Goal: Task Accomplishment & Management: Complete application form

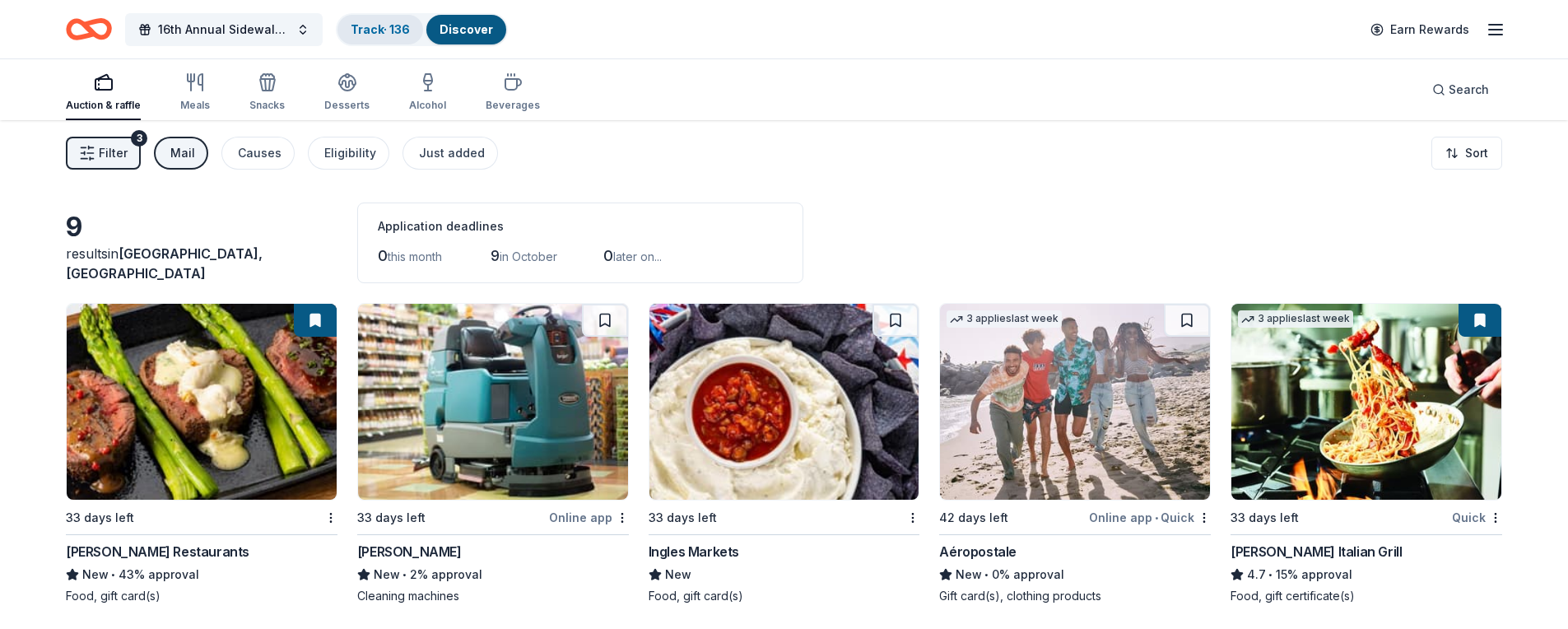
click at [384, 26] on link "Track · 136" at bounding box center [380, 29] width 59 height 14
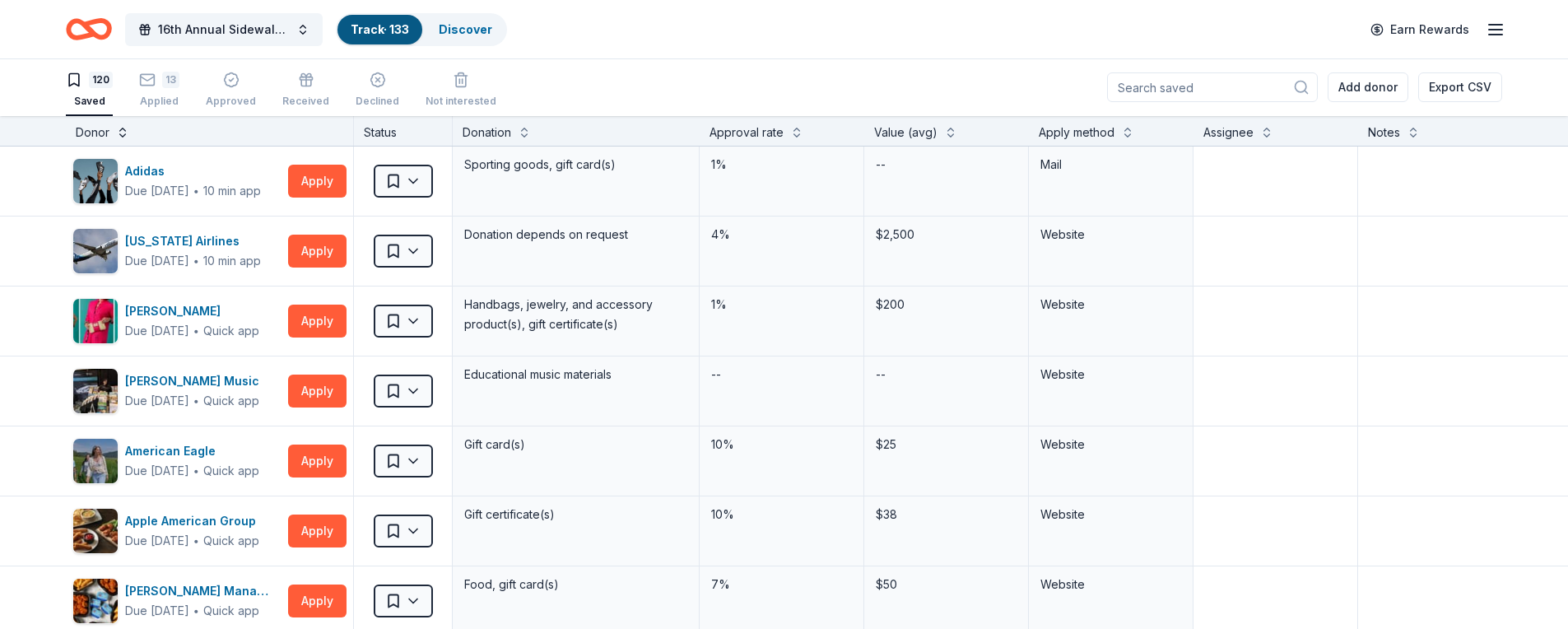
click at [118, 131] on button at bounding box center [122, 130] width 13 height 16
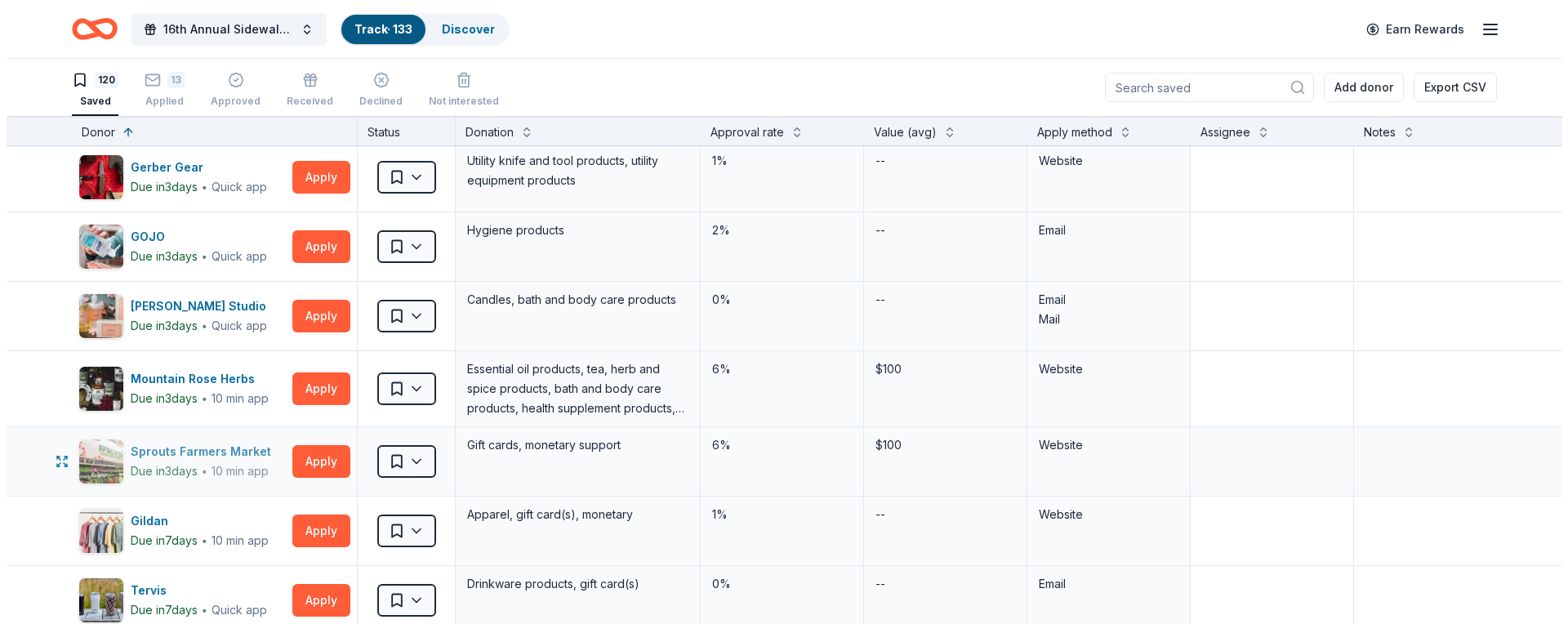
scroll to position [24, 0]
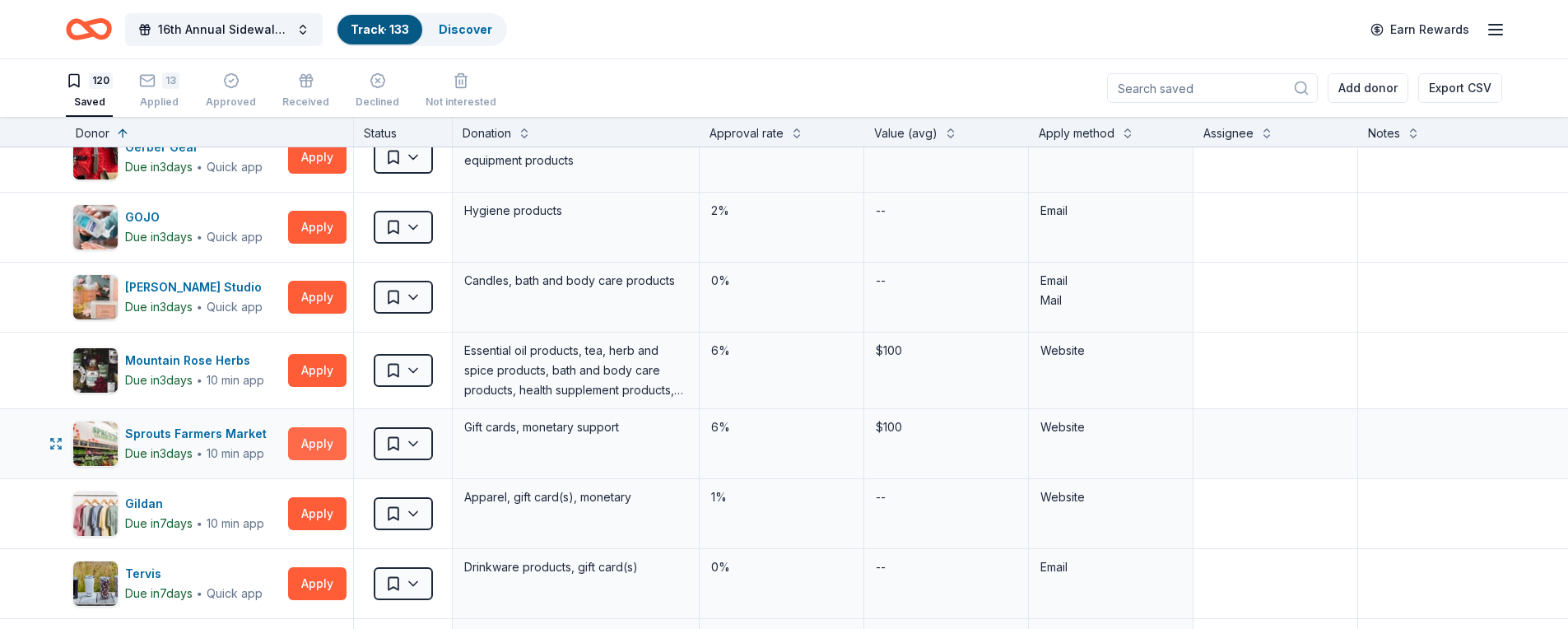
click at [310, 440] on button "Apply" at bounding box center [317, 443] width 58 height 33
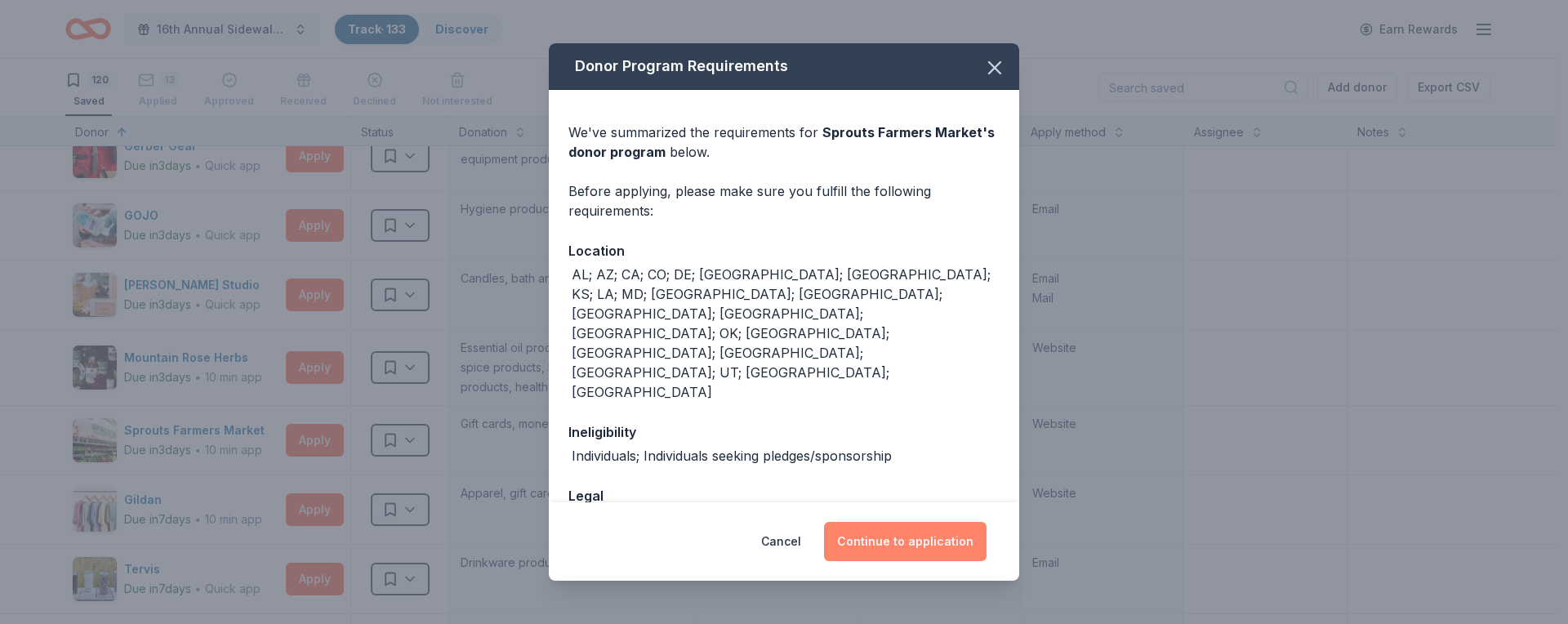
click at [880, 541] on button "Continue to application" at bounding box center [904, 541] width 163 height 40
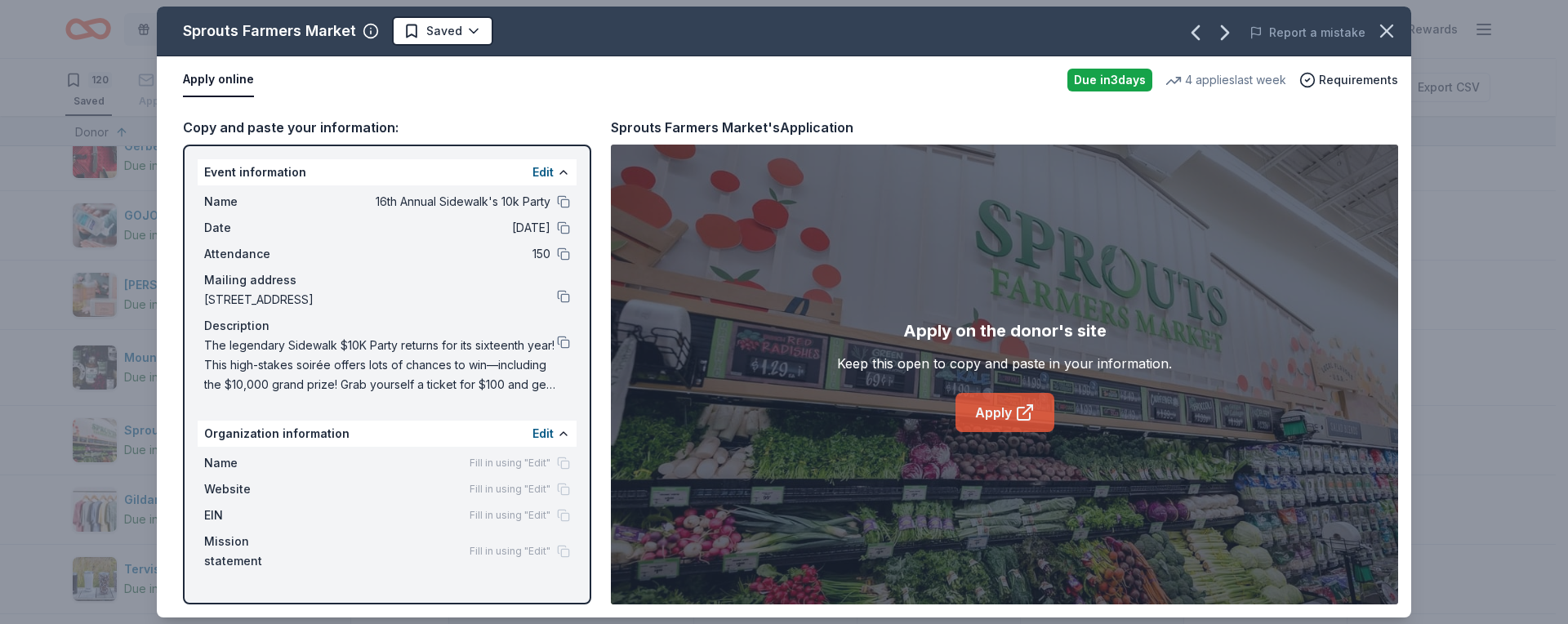
click at [1024, 424] on link "Apply" at bounding box center [1004, 412] width 99 height 40
click at [472, 34] on html "16th Annual Sidewalk's 10k Party Track · 133 Discover Earn Rewards 120 Saved 13…" at bounding box center [784, 312] width 1568 height 624
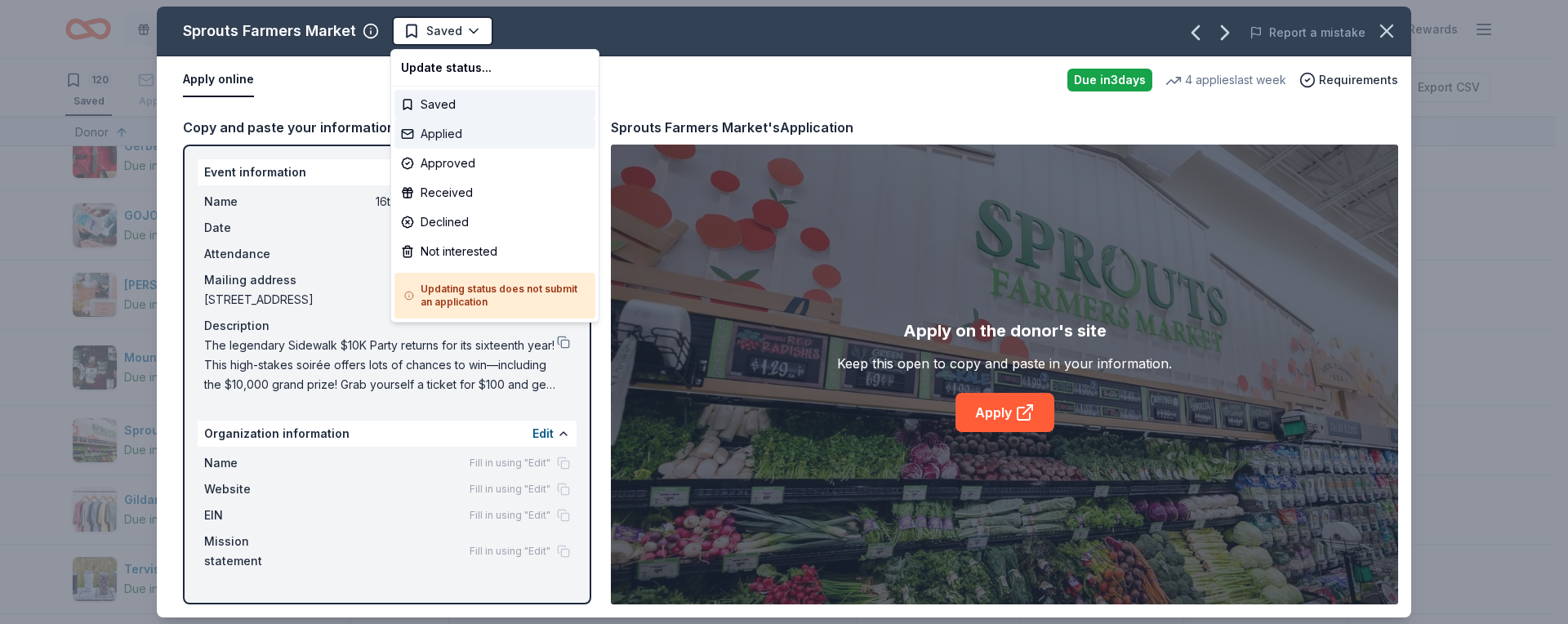
click at [473, 139] on div "Applied" at bounding box center [494, 134] width 201 height 29
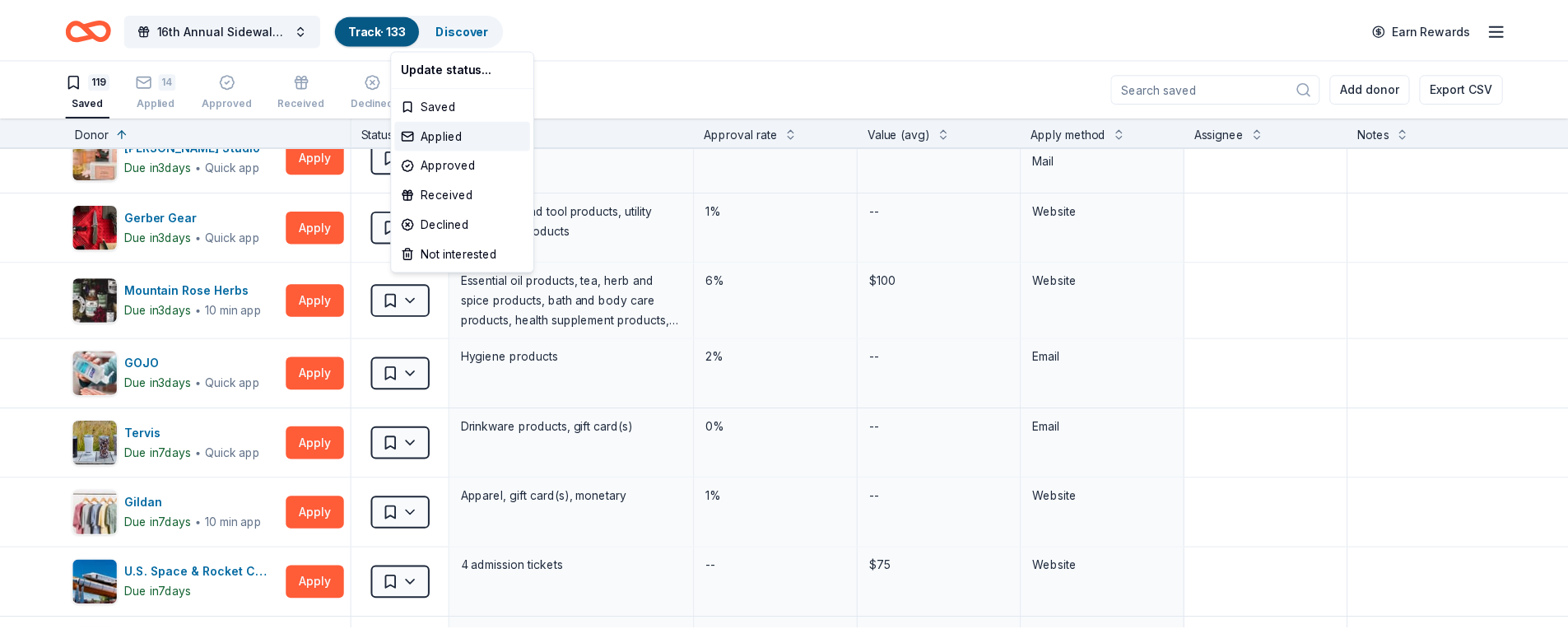
scroll to position [0, 0]
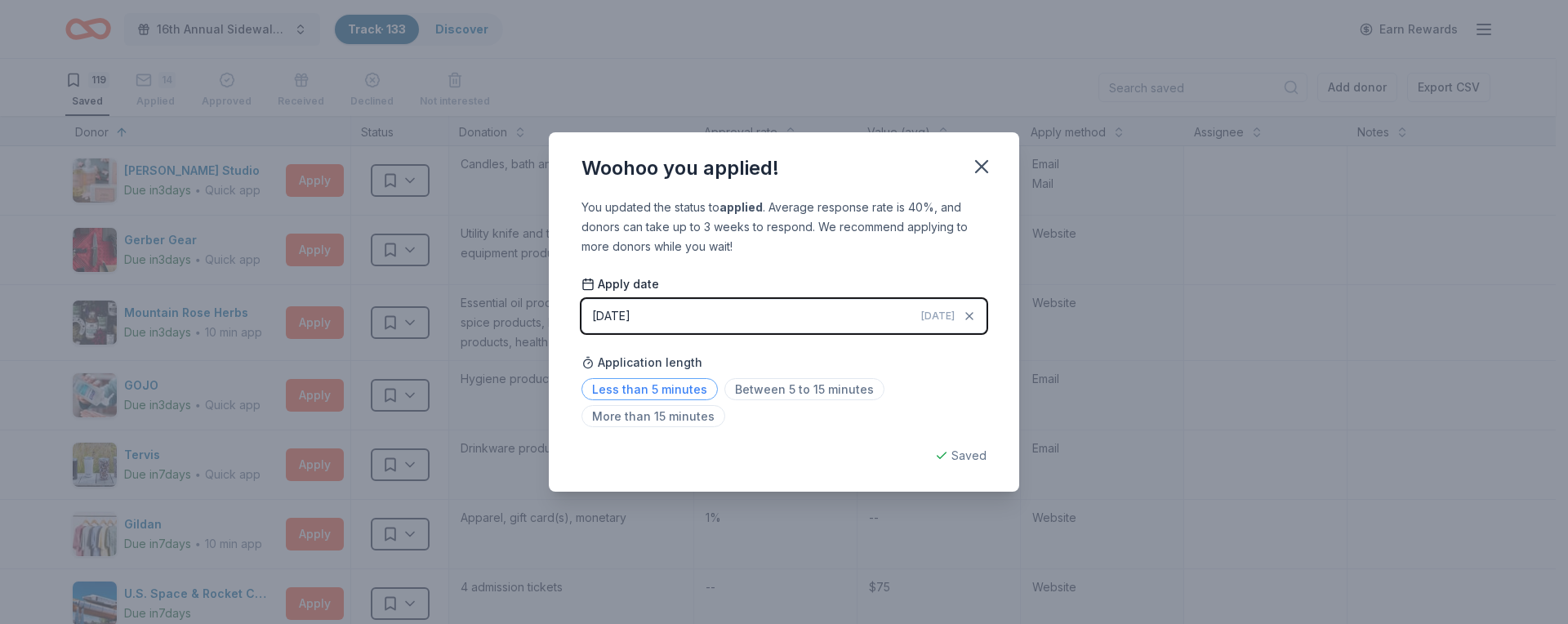
click at [670, 380] on span "Less than 5 minutes" at bounding box center [650, 389] width 136 height 22
click at [980, 167] on icon "button" at bounding box center [981, 166] width 11 height 11
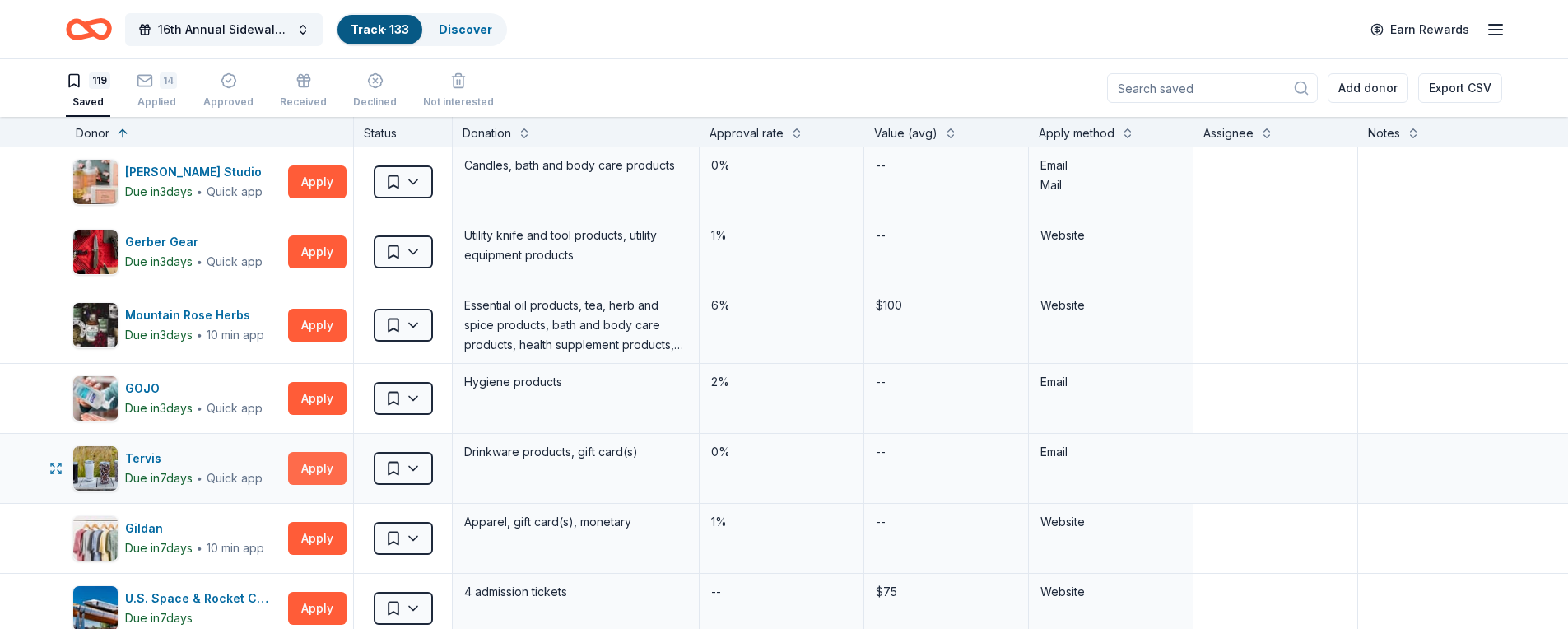
click at [314, 464] on button "Apply" at bounding box center [317, 468] width 58 height 33
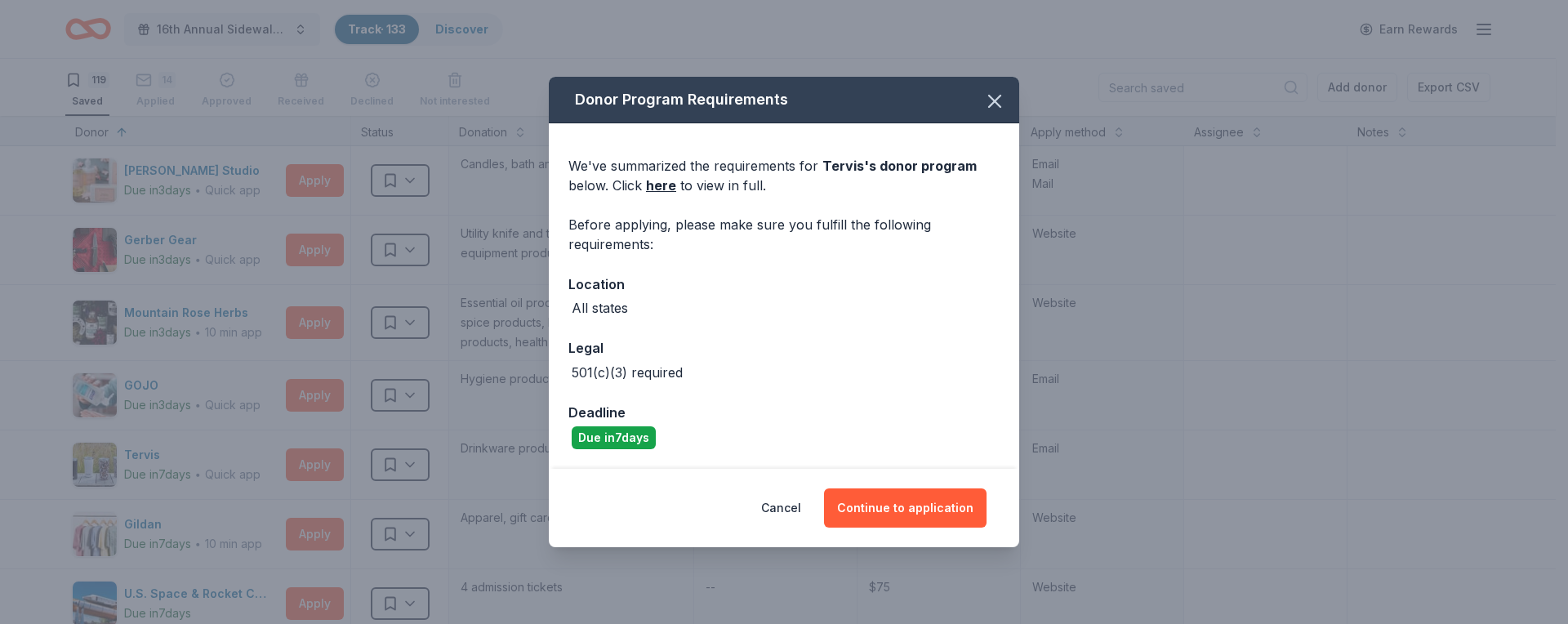
click at [467, 368] on div "Donor Program Requirements We've summarized the requirements for Tervis 's dono…" at bounding box center [784, 312] width 1568 height 624
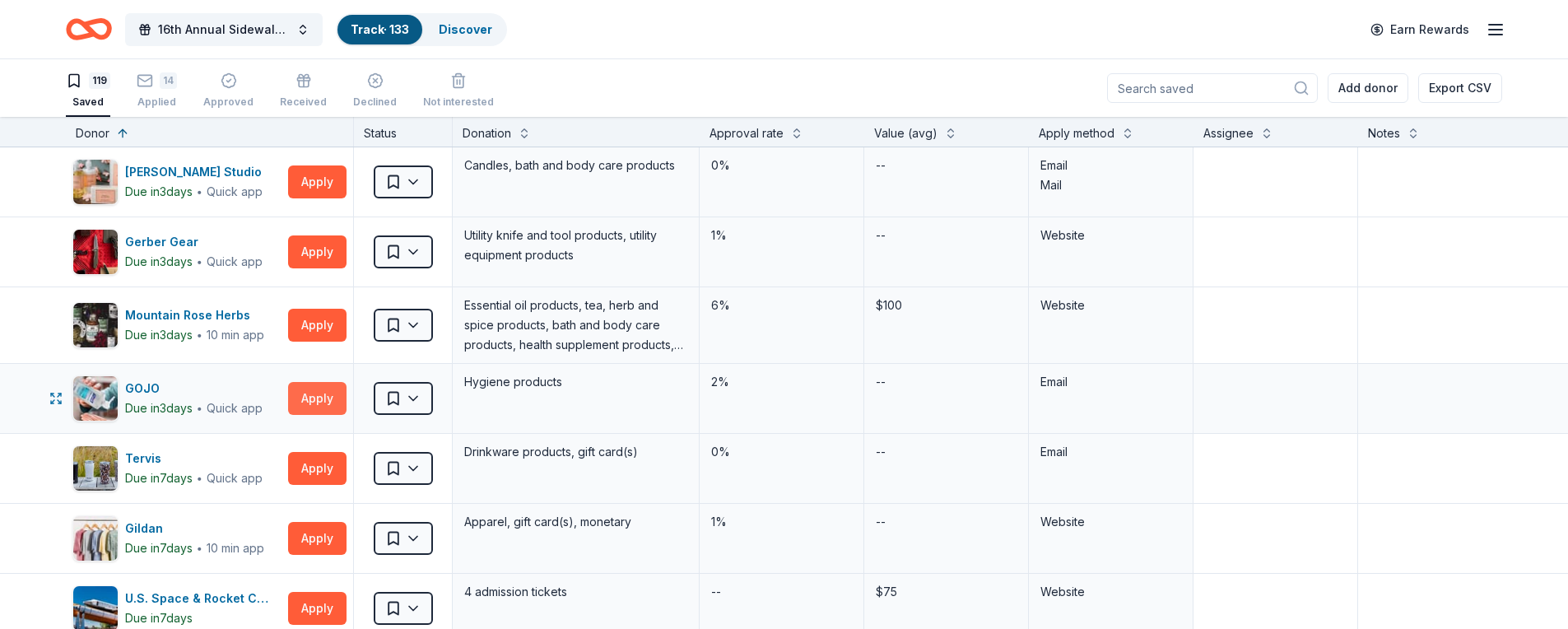
click at [312, 399] on button "Apply" at bounding box center [317, 398] width 58 height 33
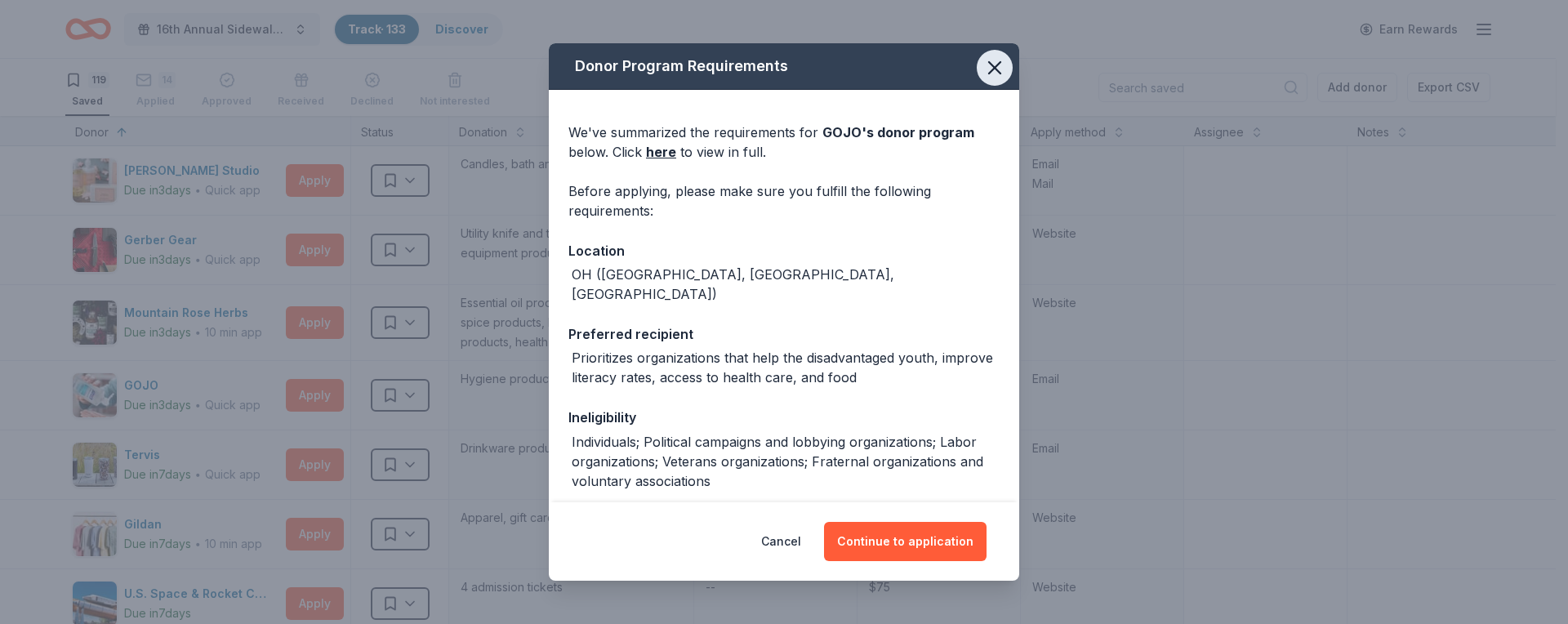
click at [986, 72] on icon "button" at bounding box center [994, 67] width 23 height 23
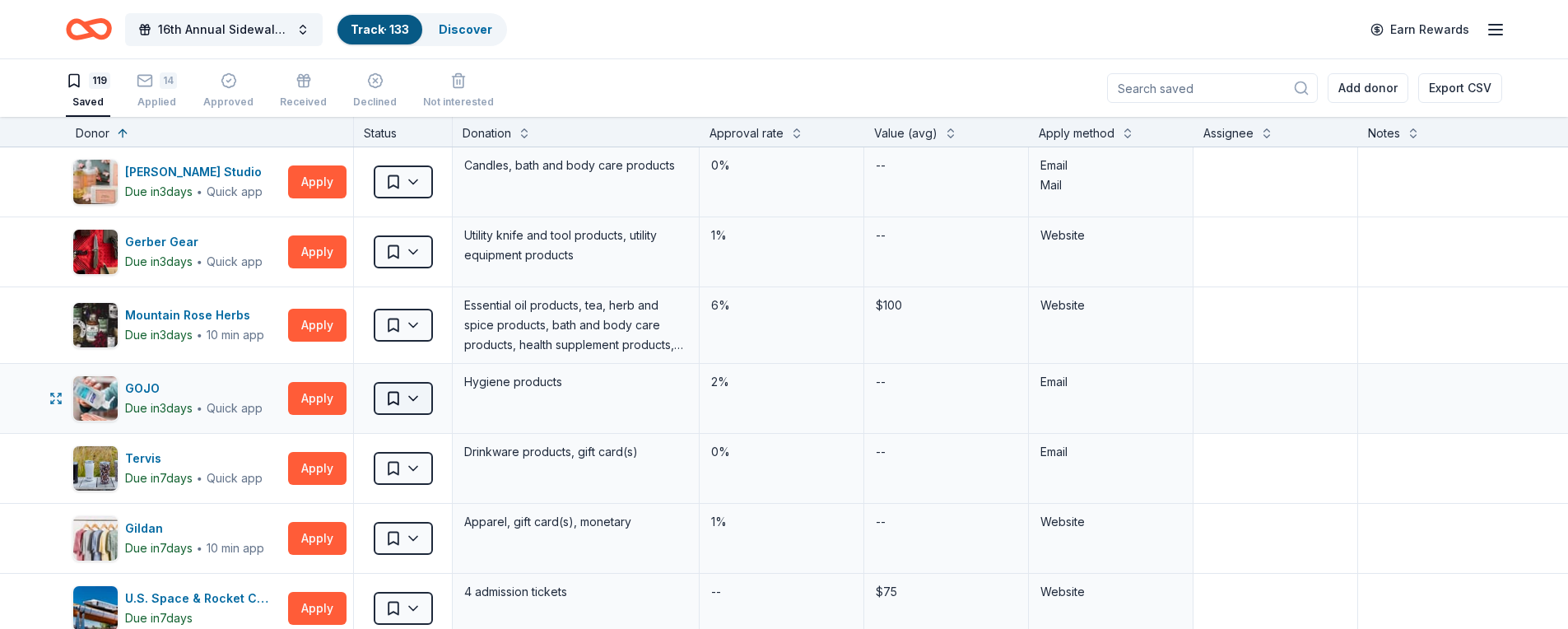
click at [397, 392] on html "16th Annual Sidewalk's 10k Party Track · 133 Discover Earn Rewards 119 Saved 14…" at bounding box center [784, 314] width 1568 height 629
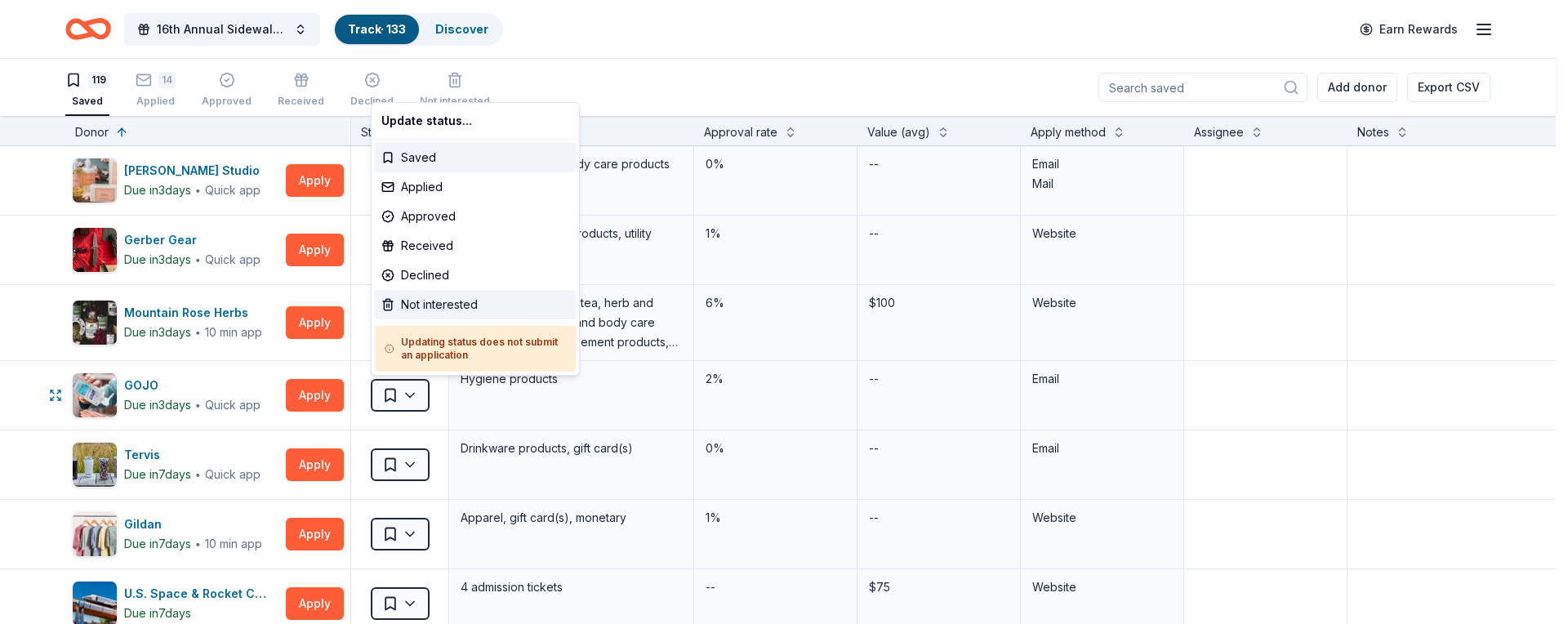
click at [454, 318] on div "Not interested" at bounding box center [474, 305] width 201 height 29
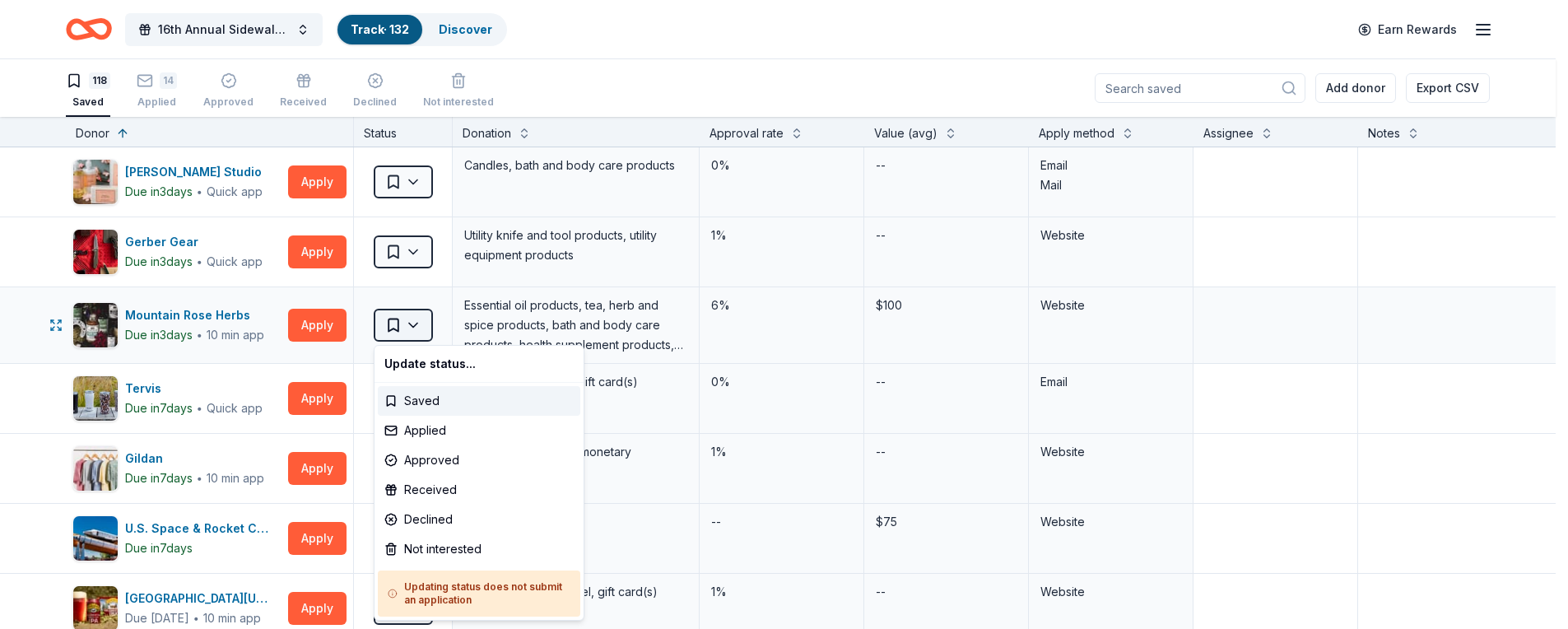
click at [394, 340] on body "16th Annual Sidewalk's 10k Party Track · 132 Discover Earn Rewards 118 Saved 14…" at bounding box center [777, 314] width 1556 height 629
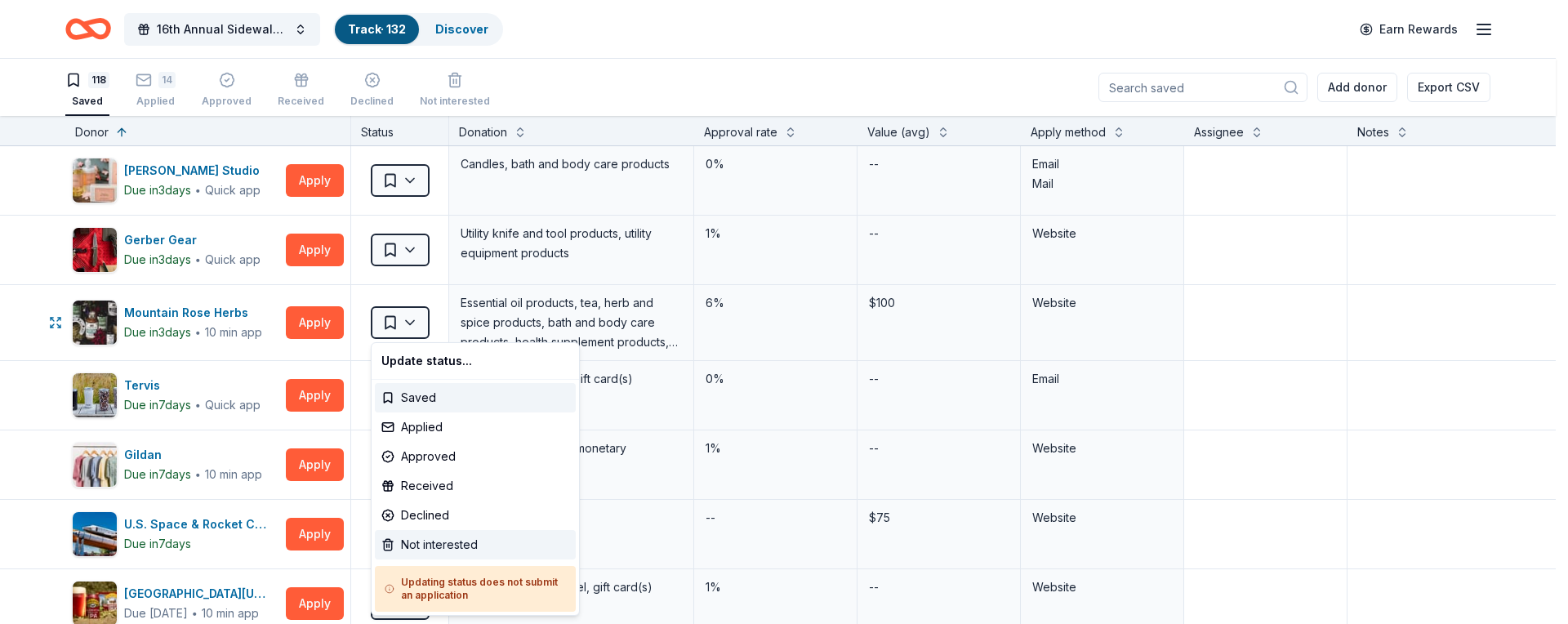
click at [454, 547] on div "Not interested" at bounding box center [474, 545] width 201 height 29
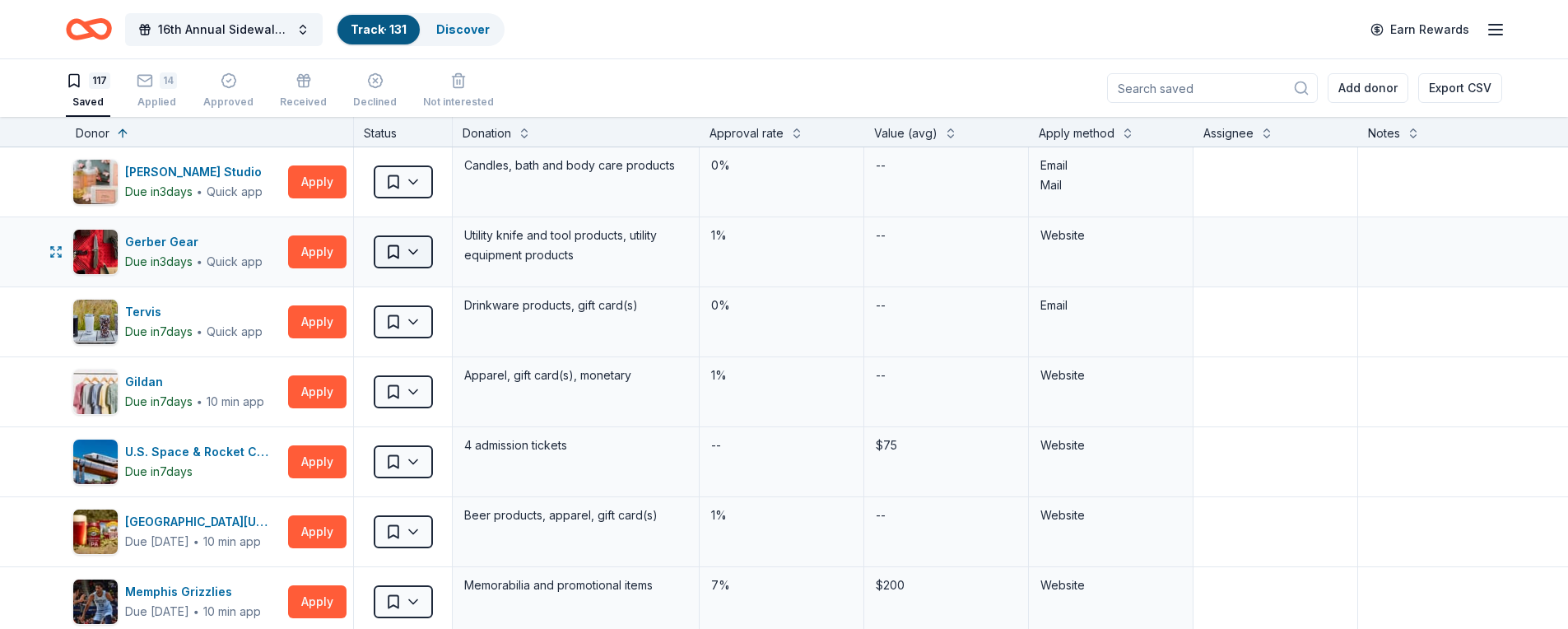
click at [397, 250] on html "16th Annual Sidewalk's 10k Party Track · 131 Discover Earn Rewards 117 Saved 14…" at bounding box center [784, 314] width 1568 height 629
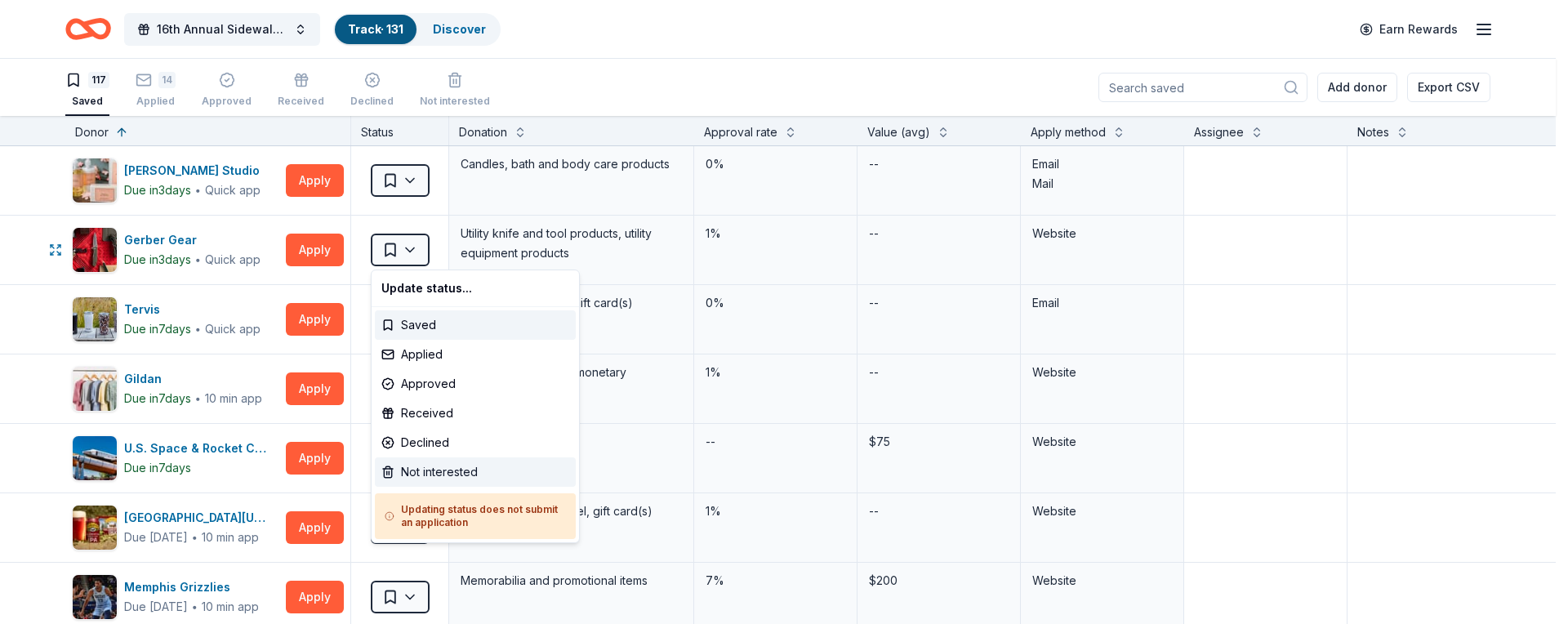
click at [442, 472] on div "Not interested" at bounding box center [474, 472] width 201 height 29
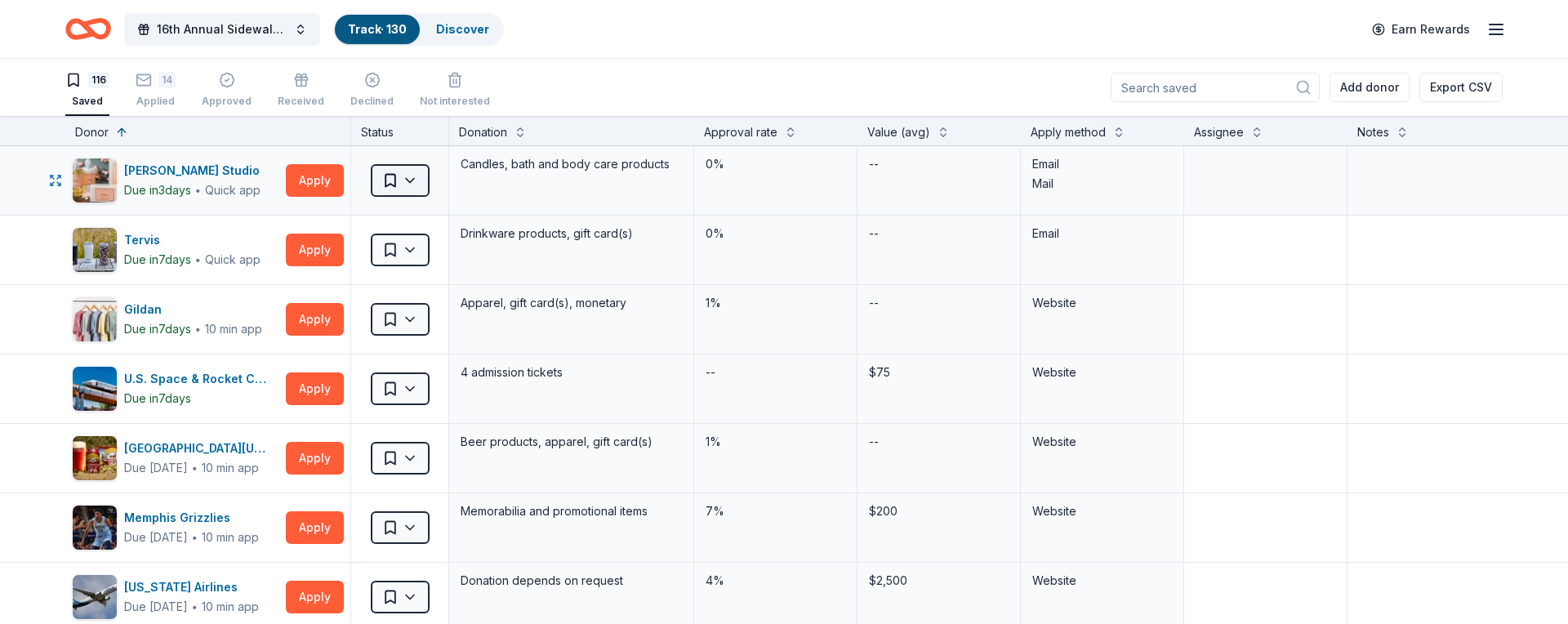
click at [398, 177] on html "16th Annual Sidewalk's 10k Party Track · 130 Discover Earn Rewards 116 Saved 14…" at bounding box center [784, 312] width 1568 height 624
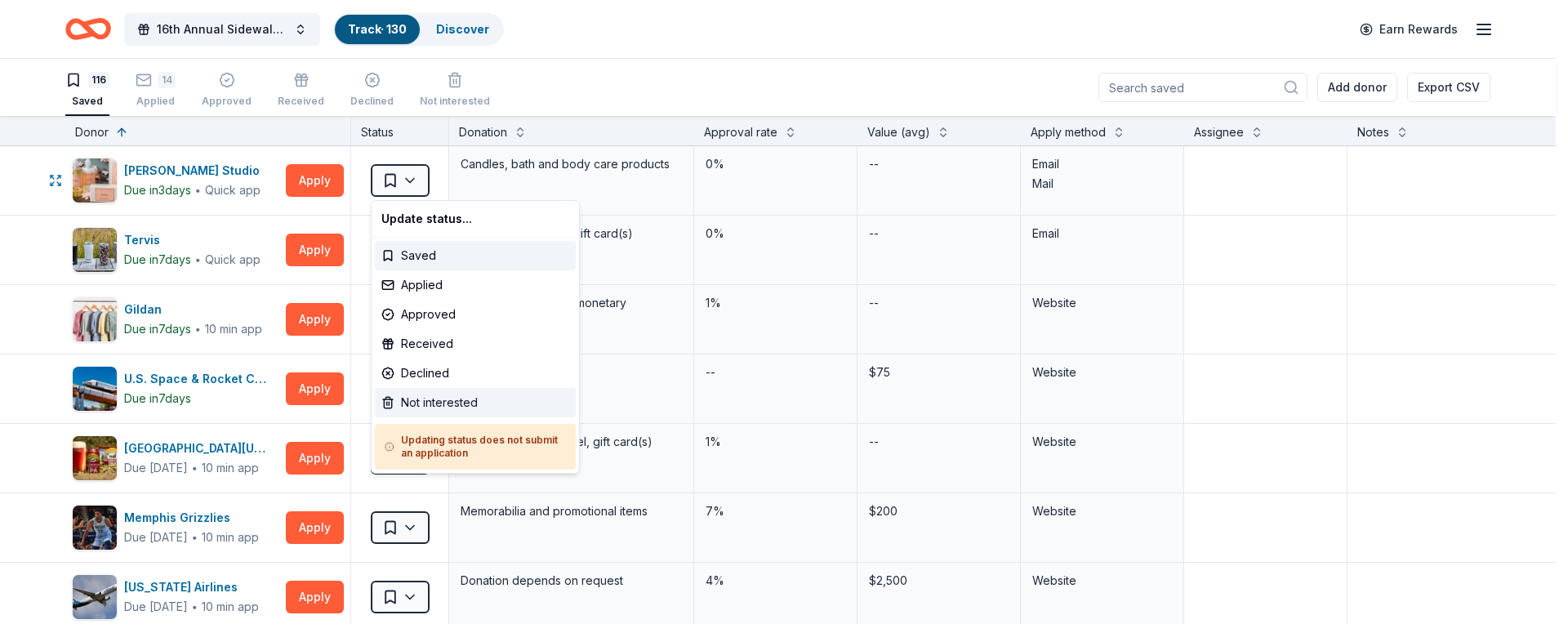
click at [442, 401] on div "Not interested" at bounding box center [474, 403] width 201 height 29
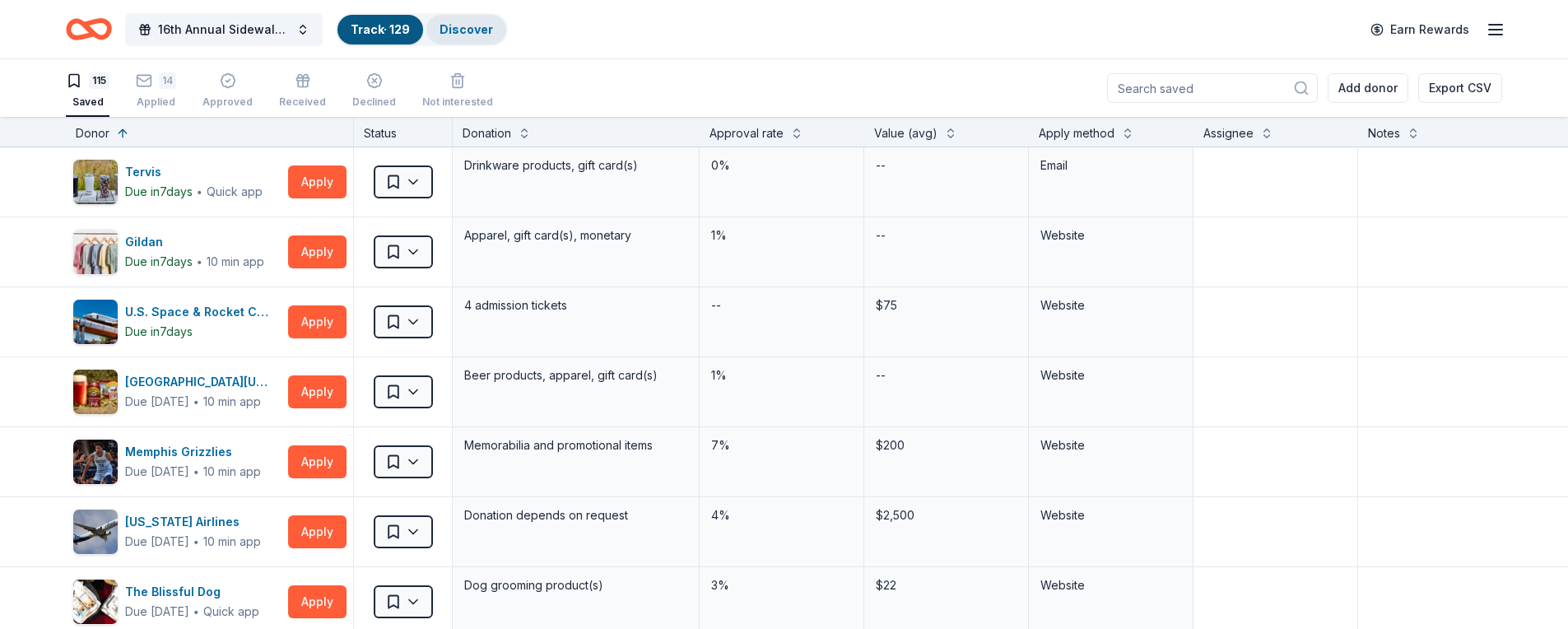
click at [473, 38] on div "Discover" at bounding box center [466, 29] width 80 height 29
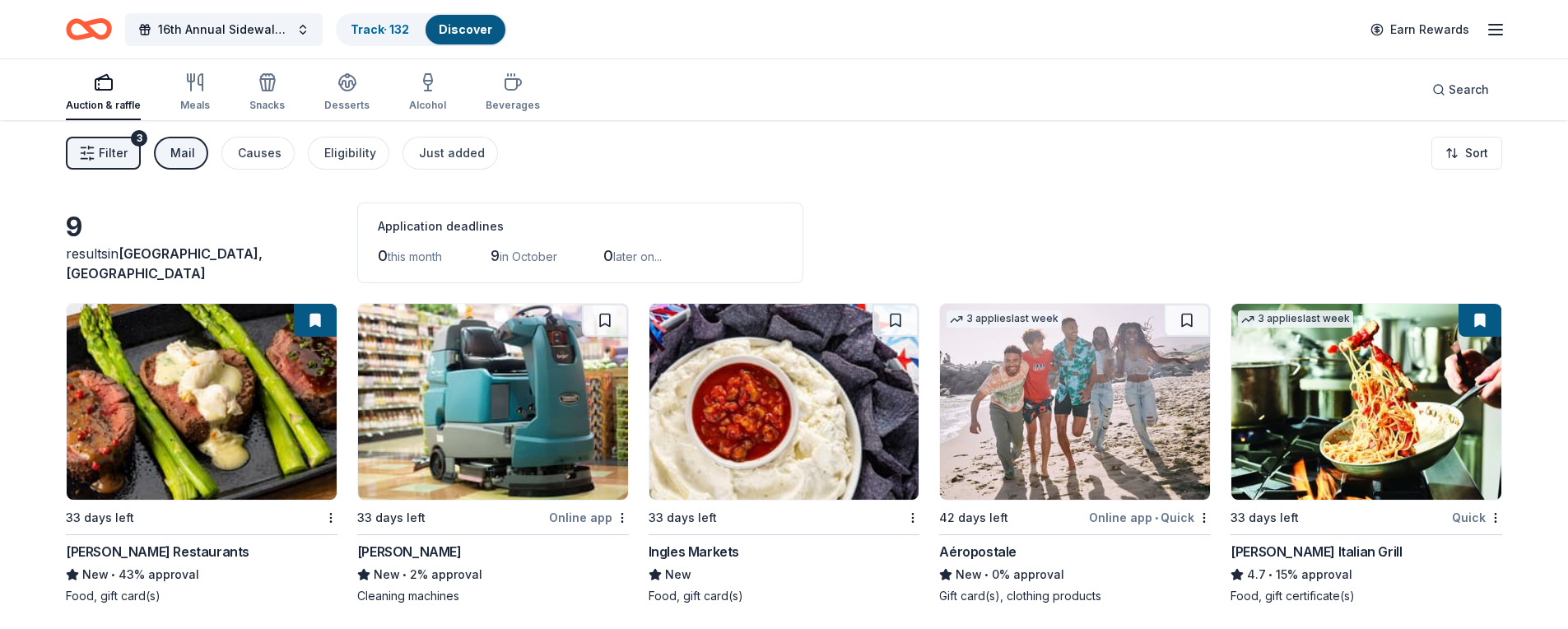
click at [192, 156] on div "Mail" at bounding box center [182, 153] width 24 height 20
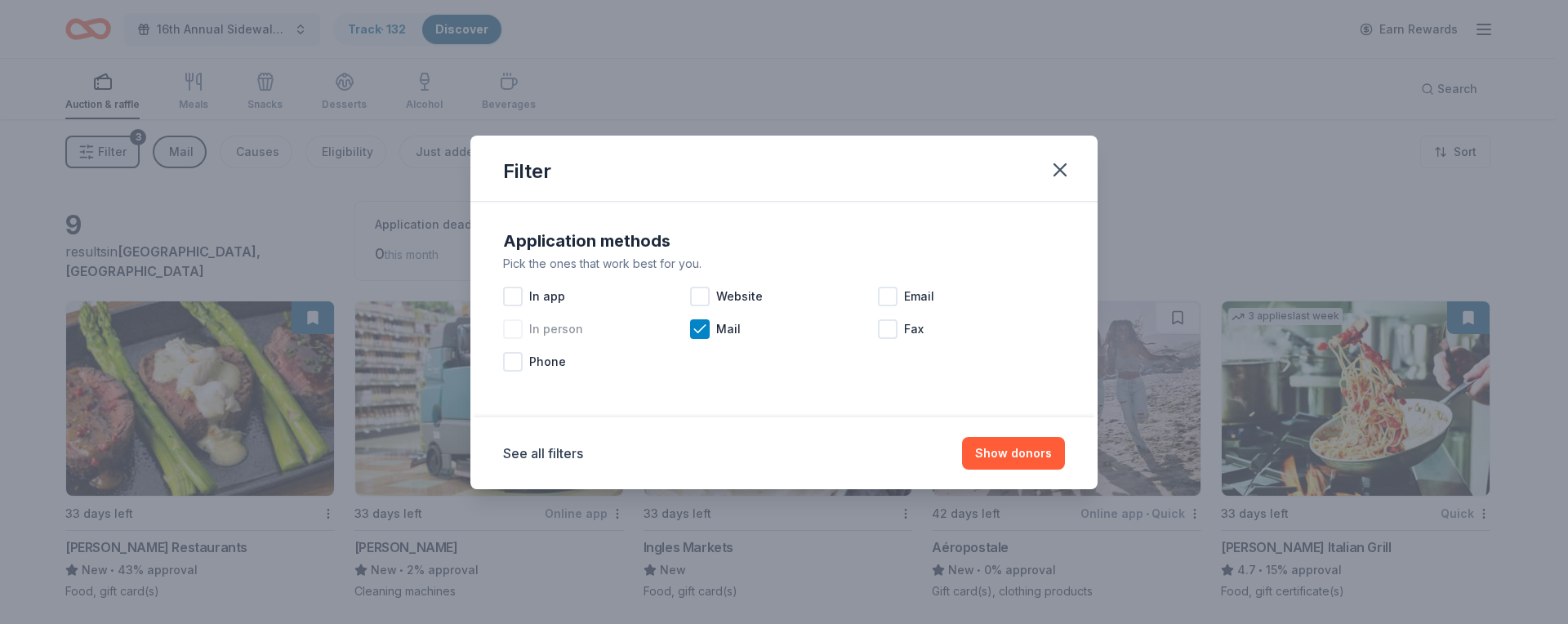
click at [684, 328] on div "In person" at bounding box center [596, 329] width 187 height 33
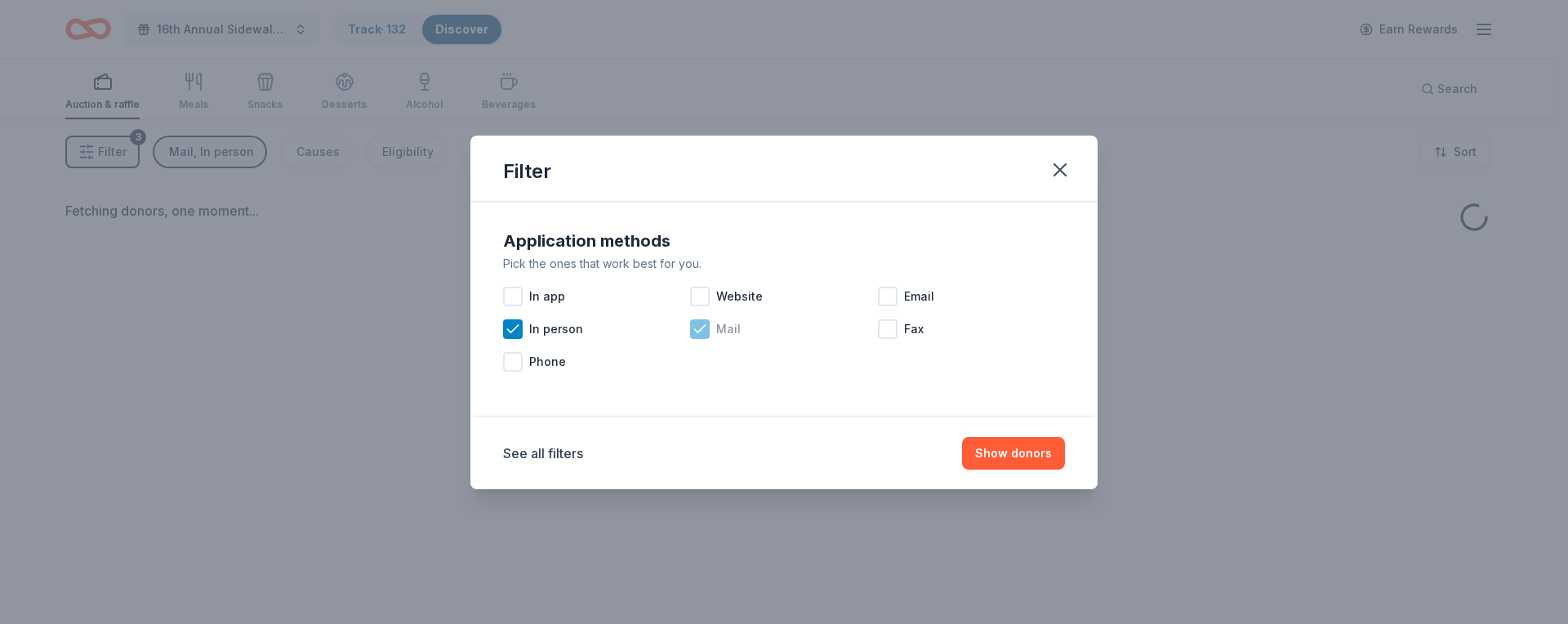
click at [706, 330] on icon at bounding box center [700, 329] width 16 height 16
click at [512, 332] on icon at bounding box center [512, 329] width 16 height 16
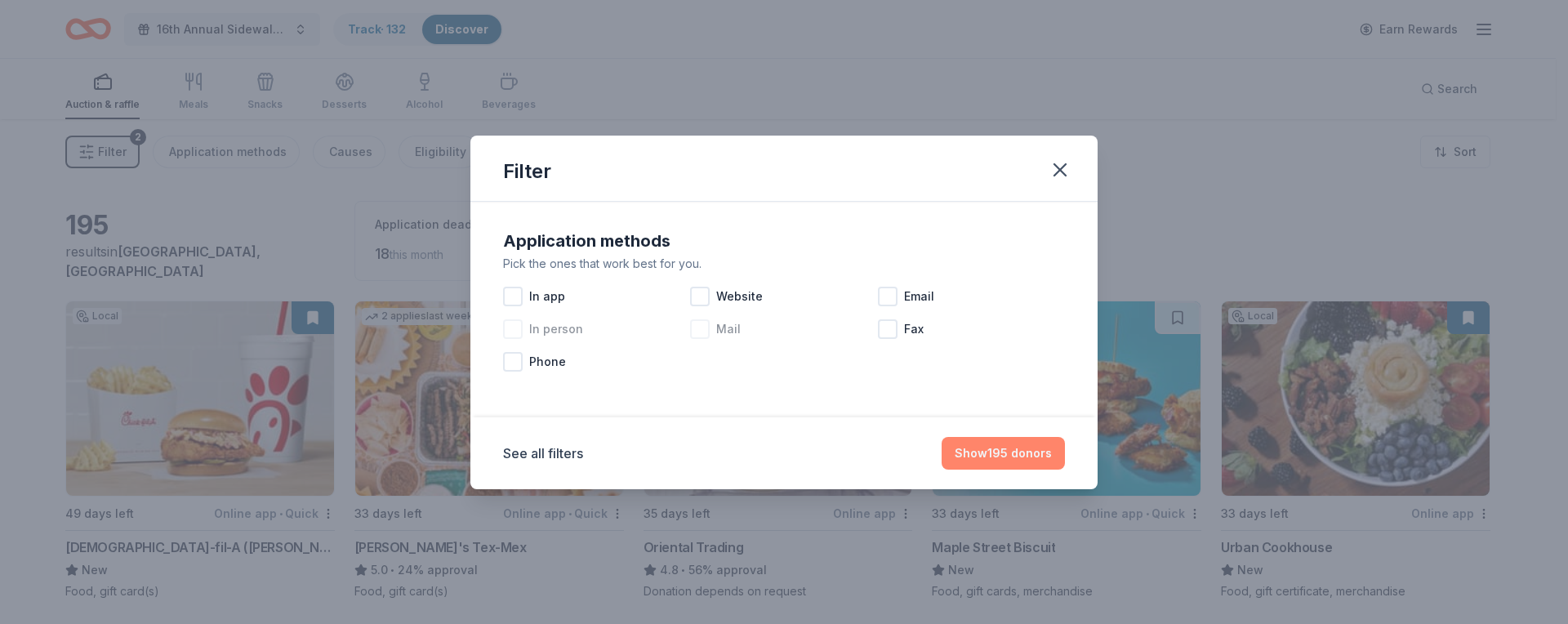
click at [1048, 454] on button "Show 195 donors" at bounding box center [1003, 454] width 123 height 33
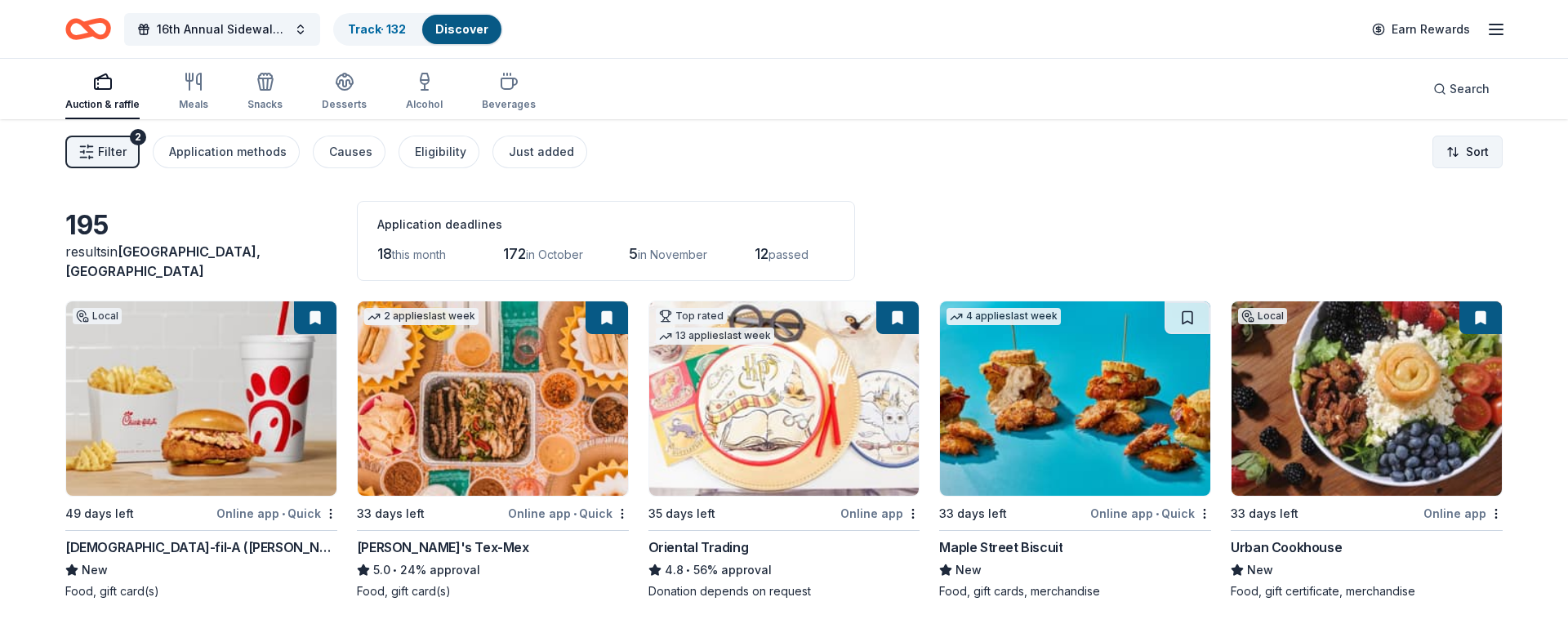
click at [1455, 155] on html "16th Annual Sidewalk's 10k Party Track · 132 Discover Earn Rewards Auction & ra…" at bounding box center [784, 312] width 1568 height 624
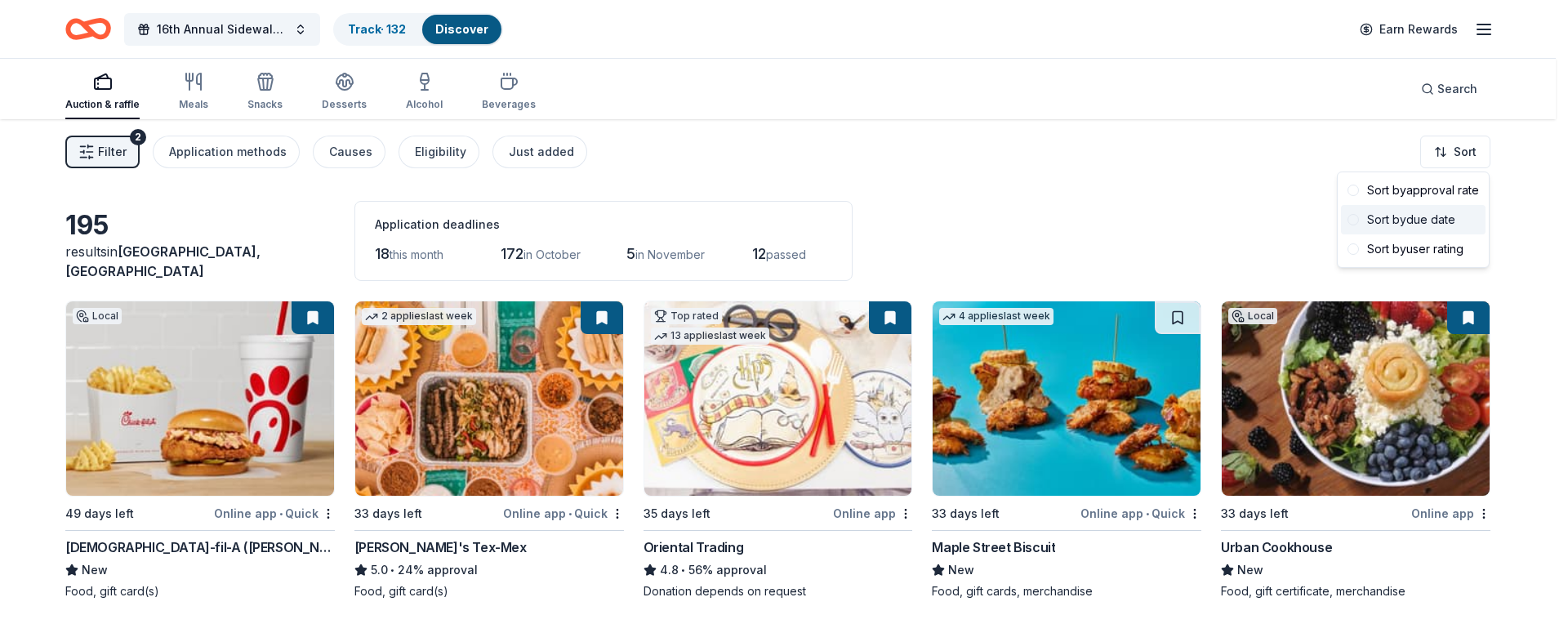
click at [1431, 222] on div "Sort by due date" at bounding box center [1413, 219] width 145 height 29
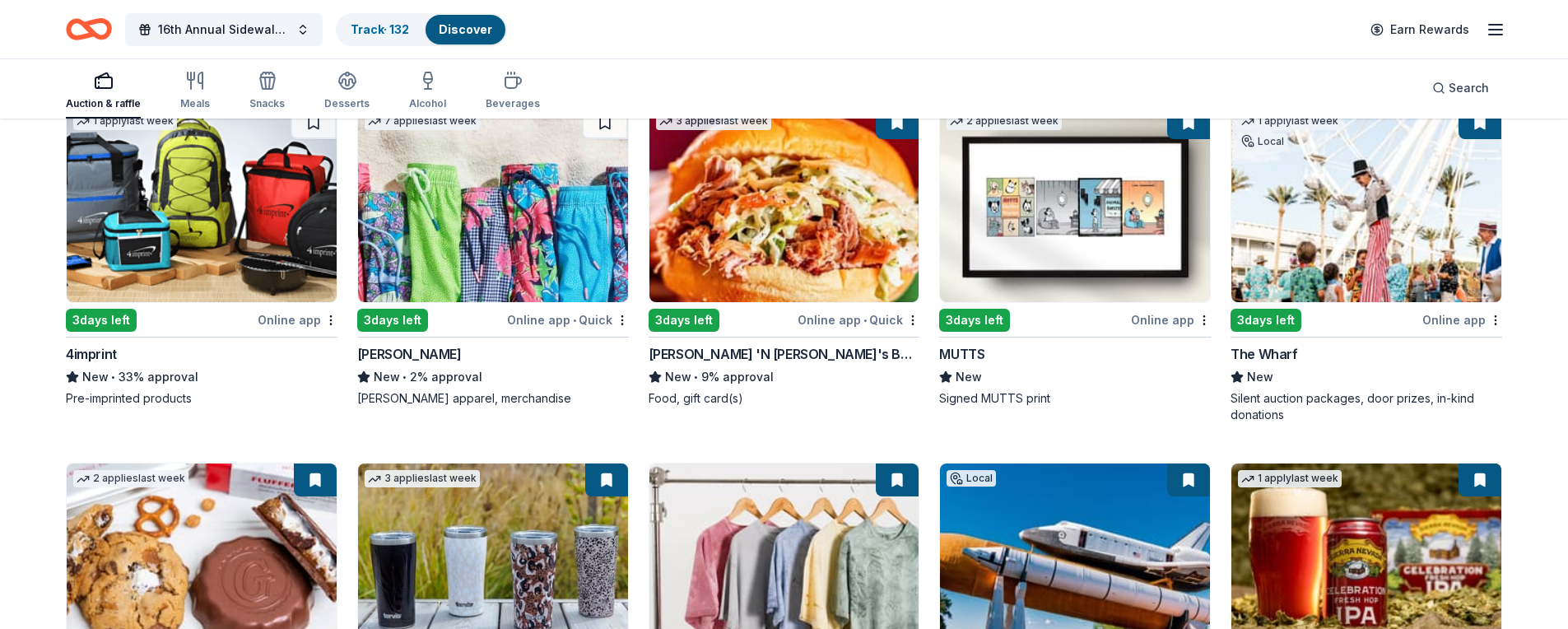
scroll to position [553, 0]
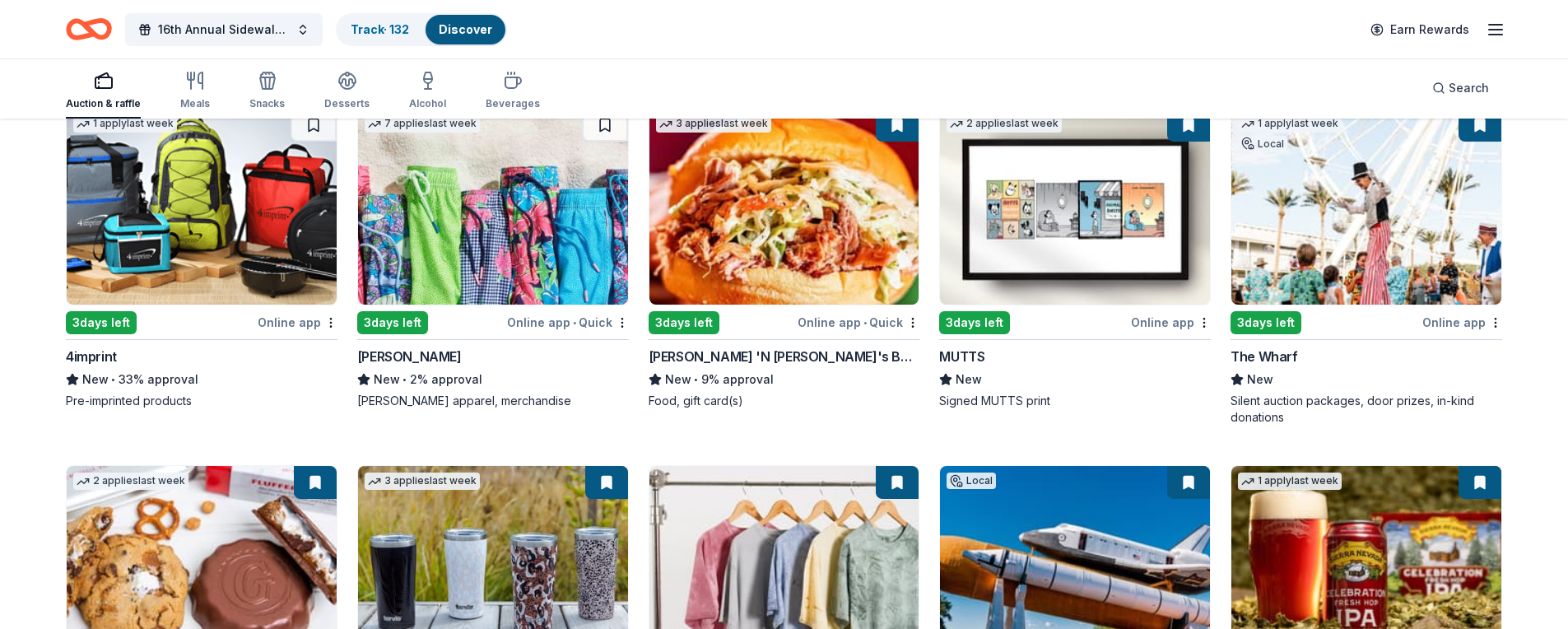
click at [151, 240] on img at bounding box center [201, 206] width 270 height 196
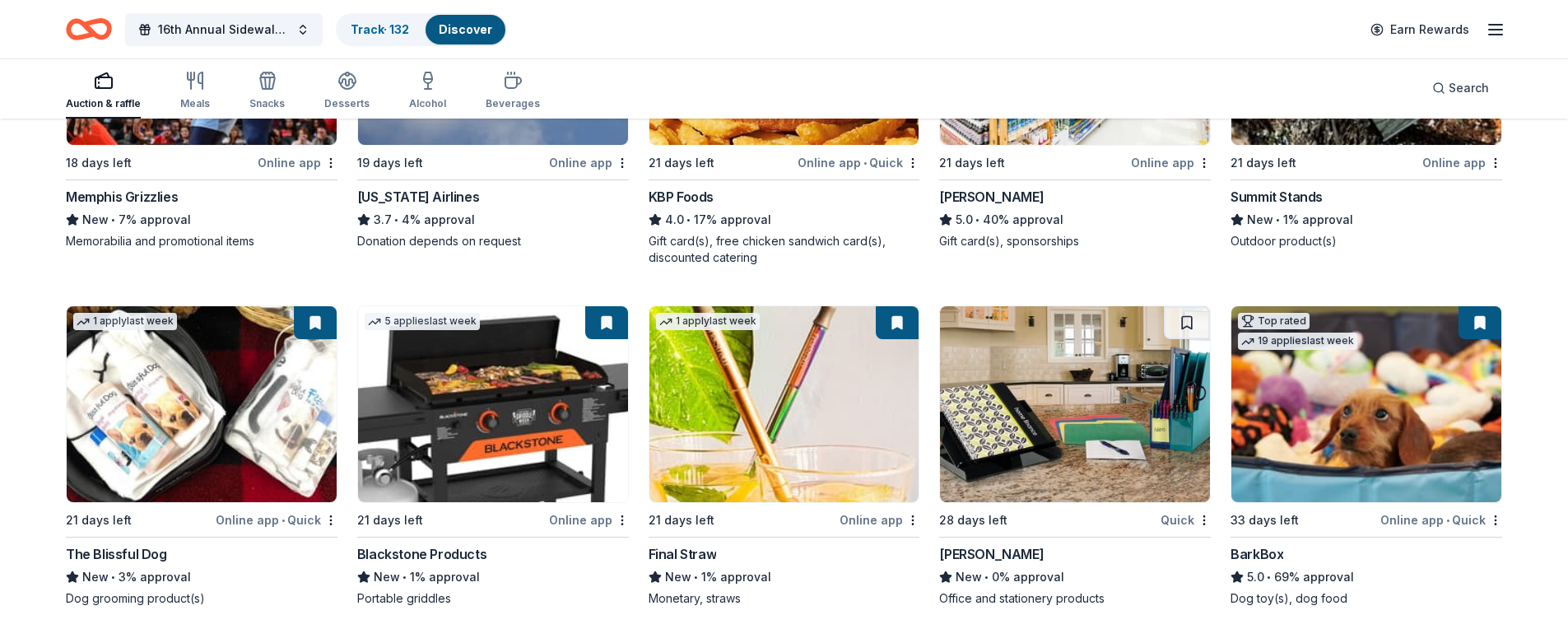
scroll to position [1655, 0]
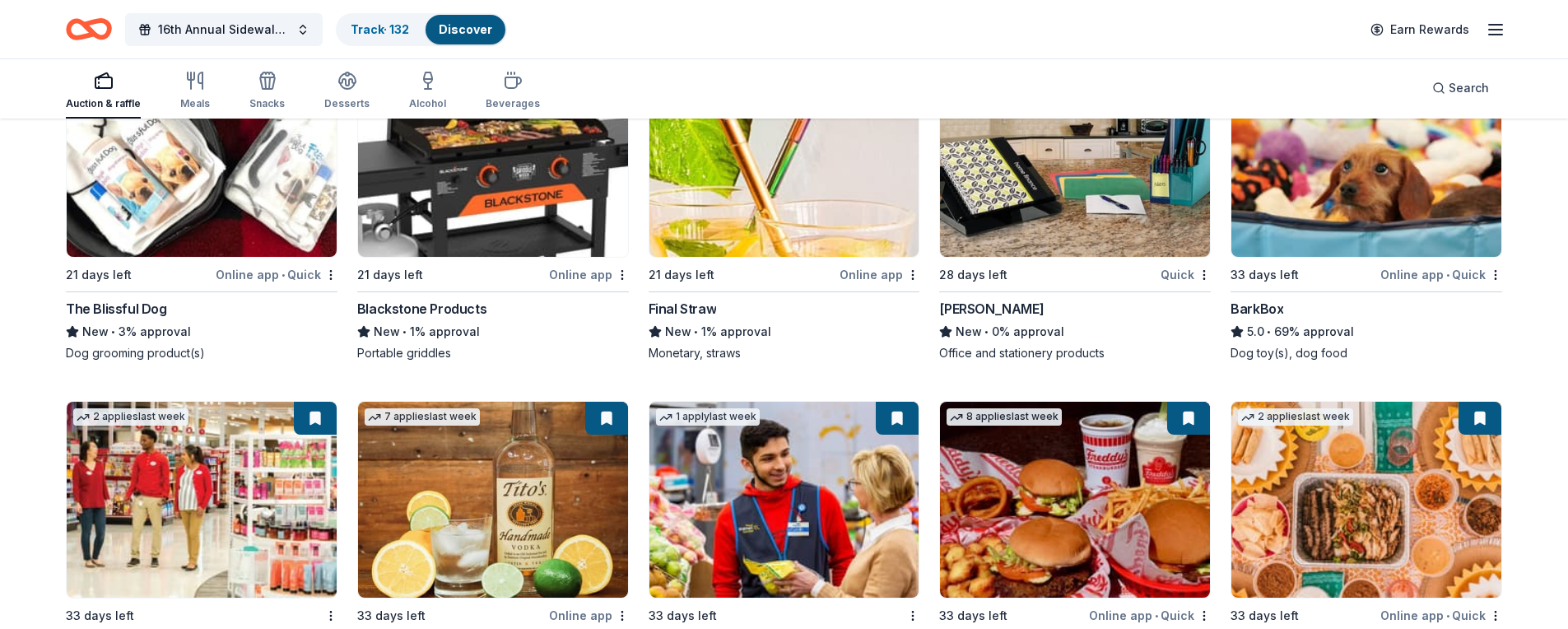
click at [606, 421] on button at bounding box center [607, 418] width 43 height 33
click at [606, 424] on button at bounding box center [607, 418] width 43 height 33
click at [609, 418] on button at bounding box center [607, 418] width 43 height 33
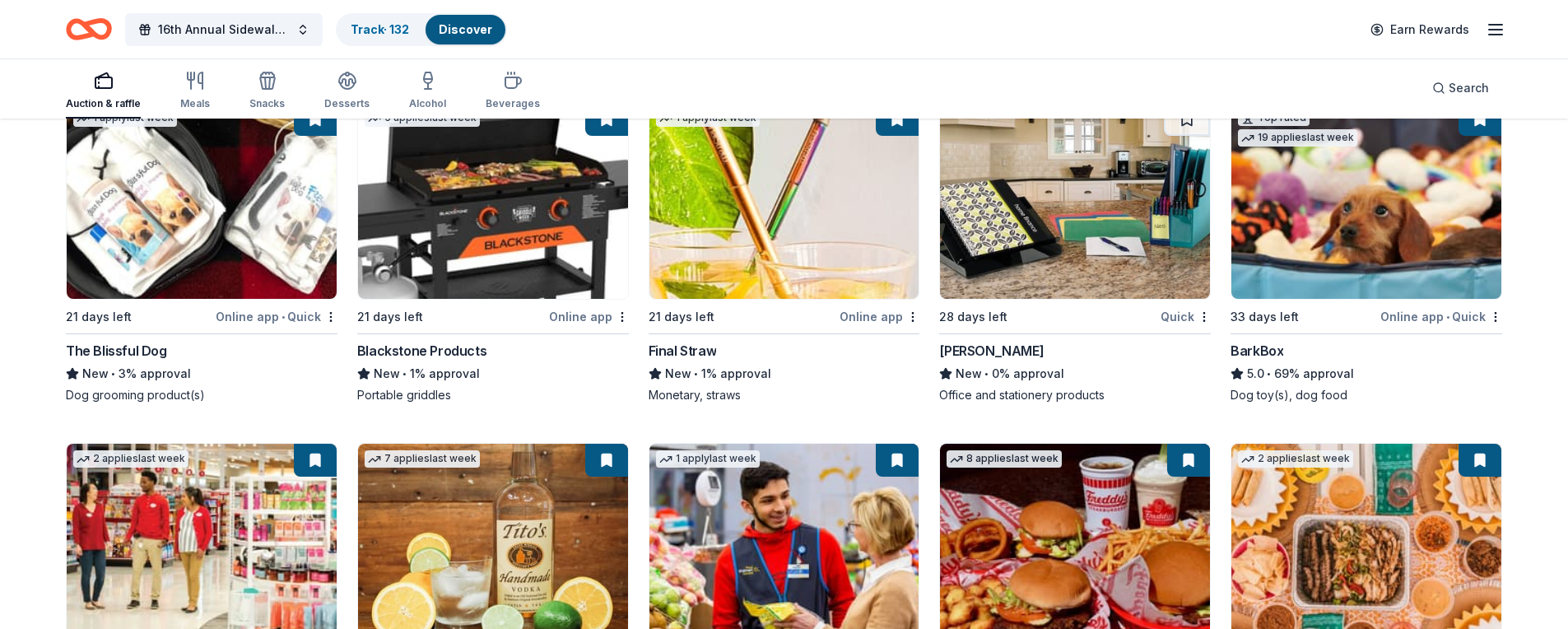
scroll to position [1582, 0]
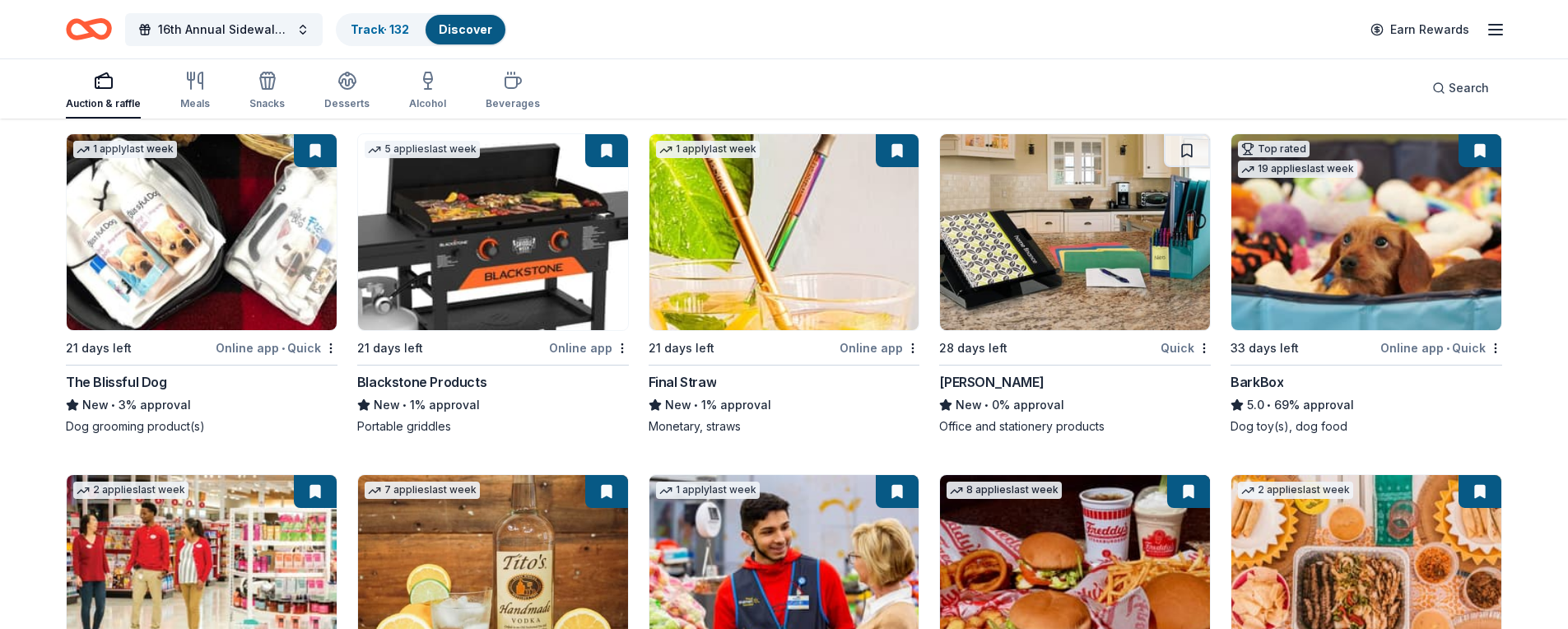
click at [532, 239] on img at bounding box center [493, 233] width 270 height 196
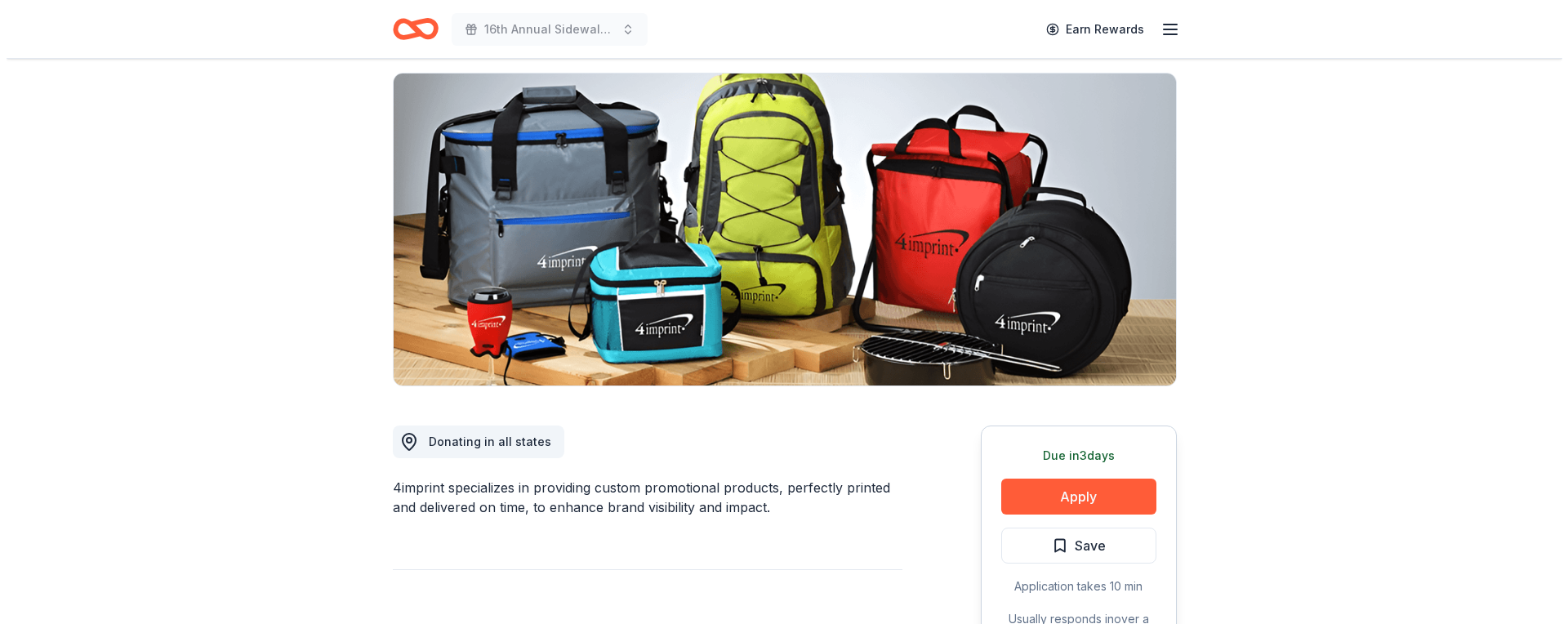
scroll to position [120, 0]
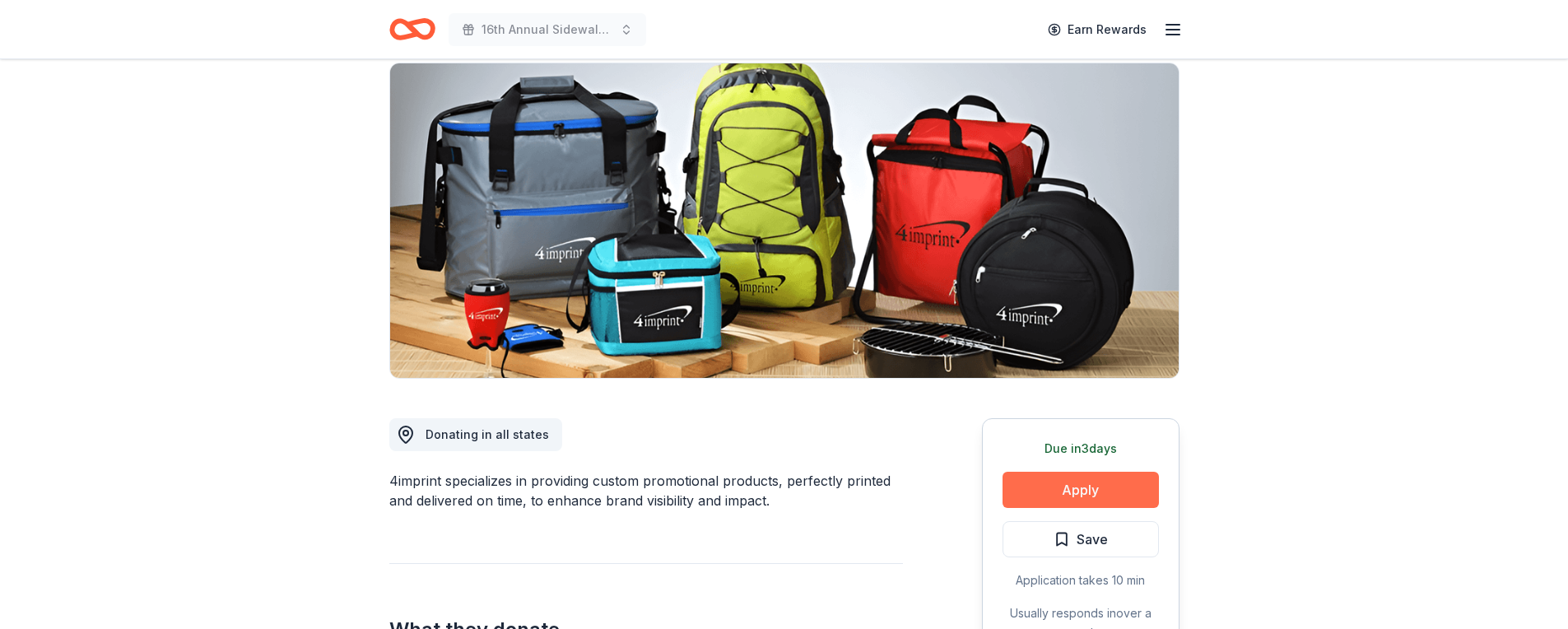
click at [1114, 485] on button "Apply" at bounding box center [1081, 490] width 156 height 36
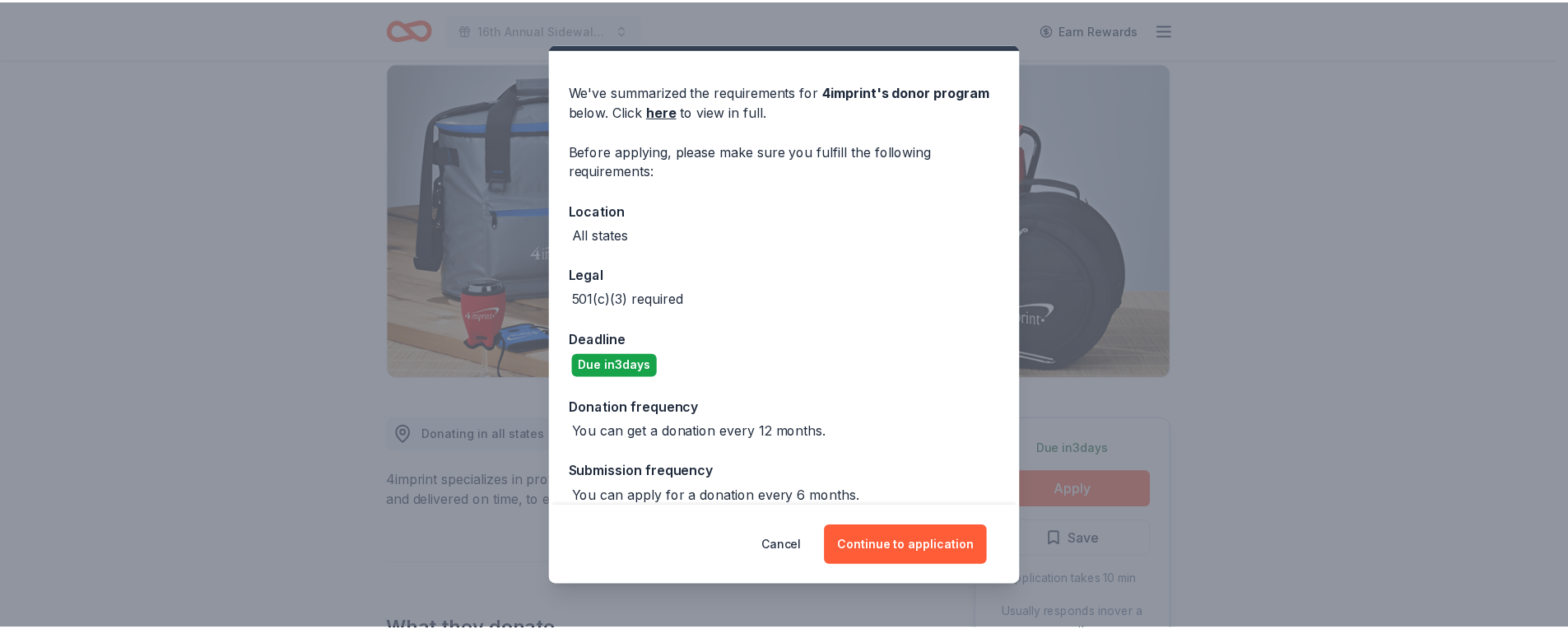
scroll to position [43, 0]
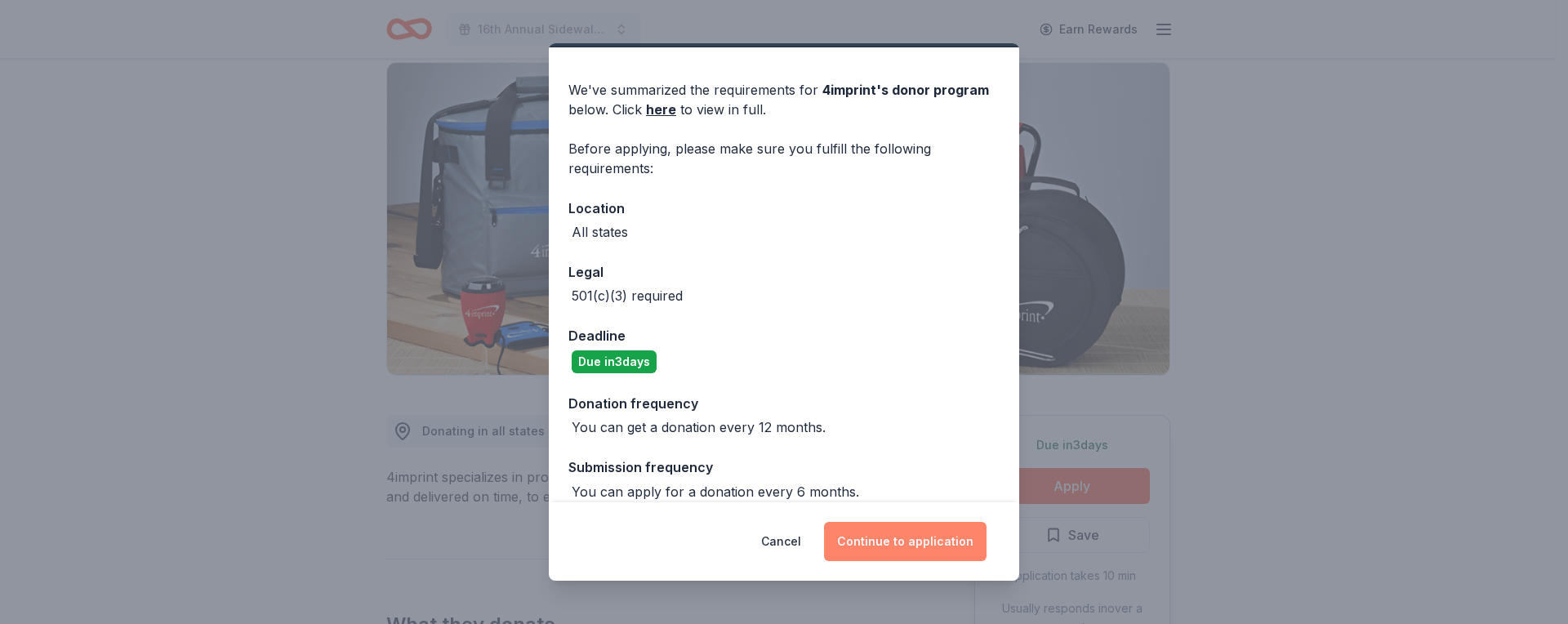
click at [901, 547] on button "Continue to application" at bounding box center [904, 541] width 163 height 40
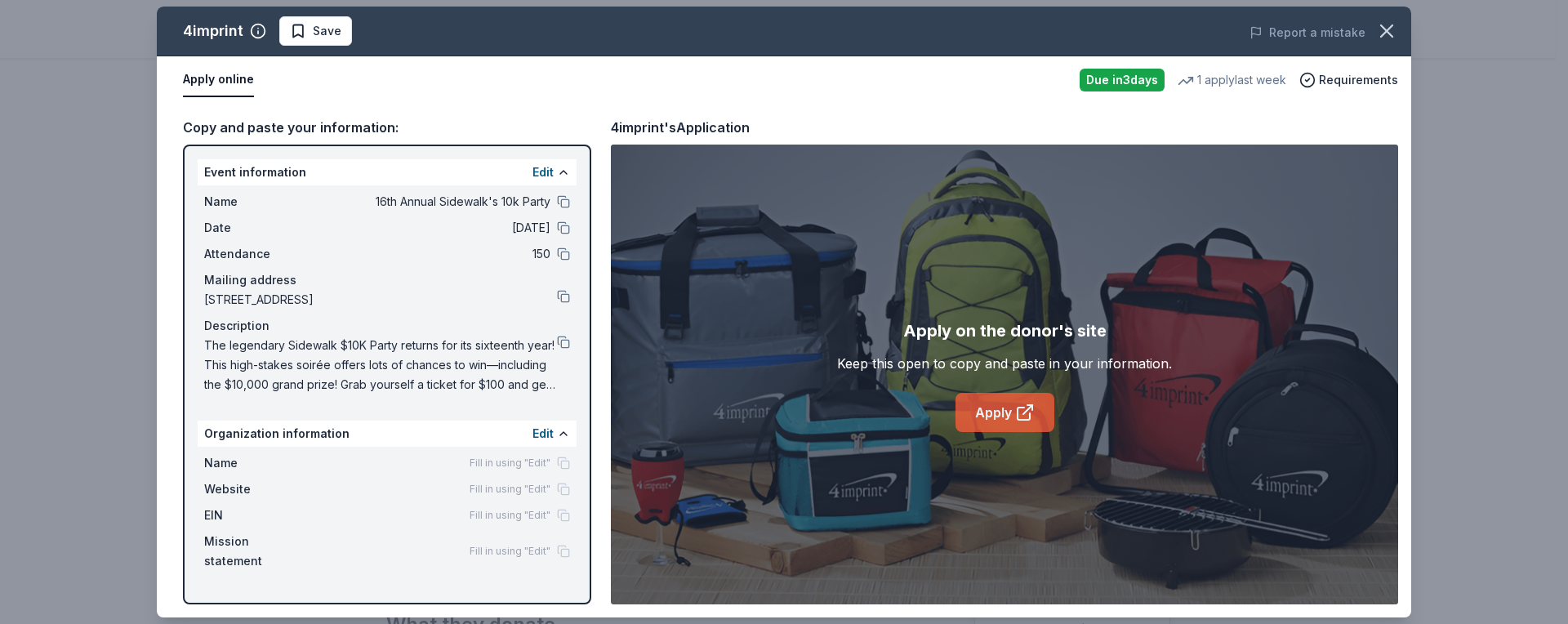
click at [1004, 421] on link "Apply" at bounding box center [1004, 412] width 99 height 40
click at [1378, 32] on icon "button" at bounding box center [1386, 31] width 23 height 23
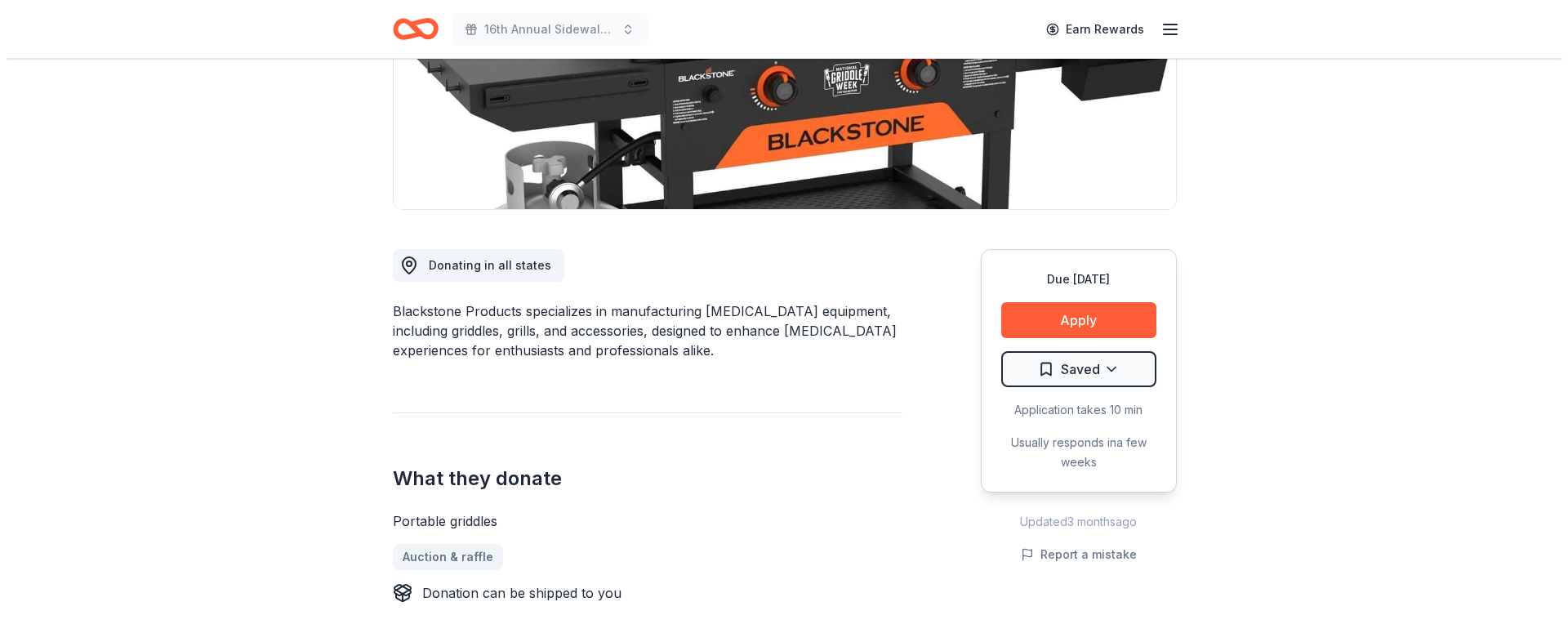
scroll to position [295, 0]
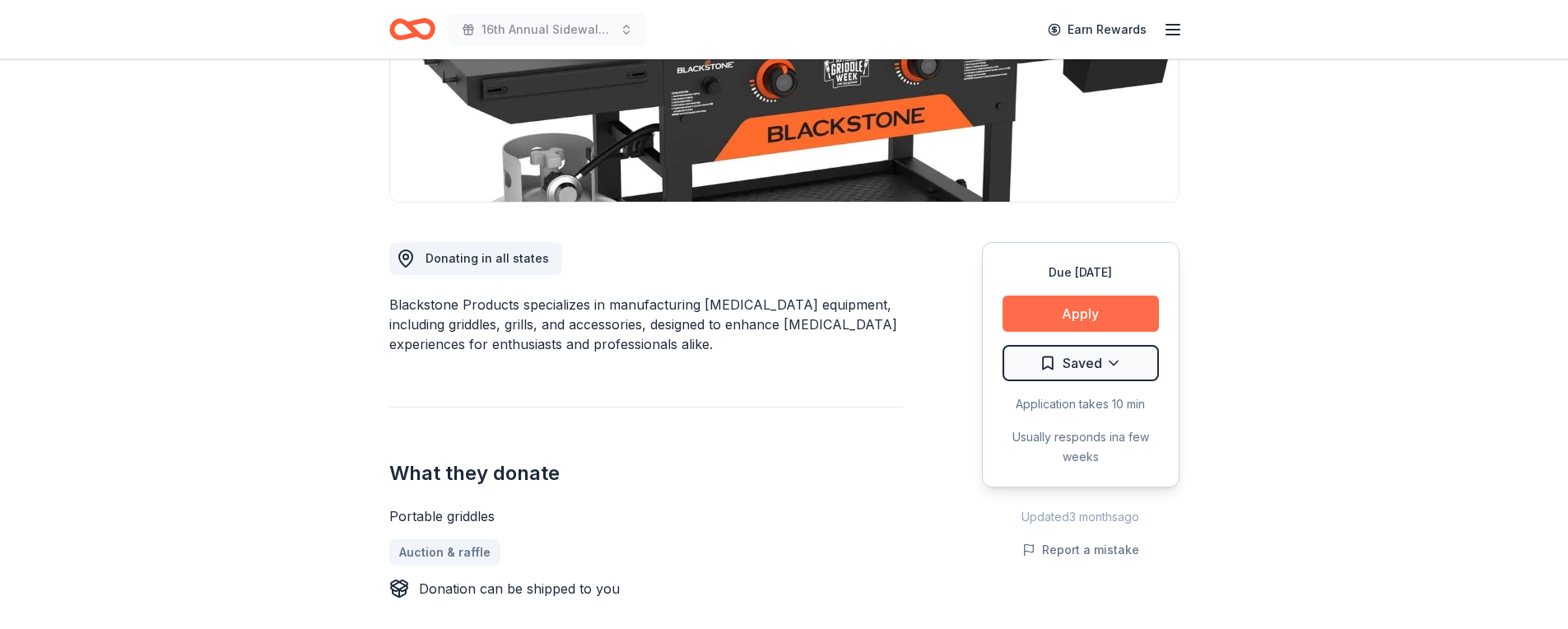
click at [1077, 311] on button "Apply" at bounding box center [1081, 314] width 156 height 36
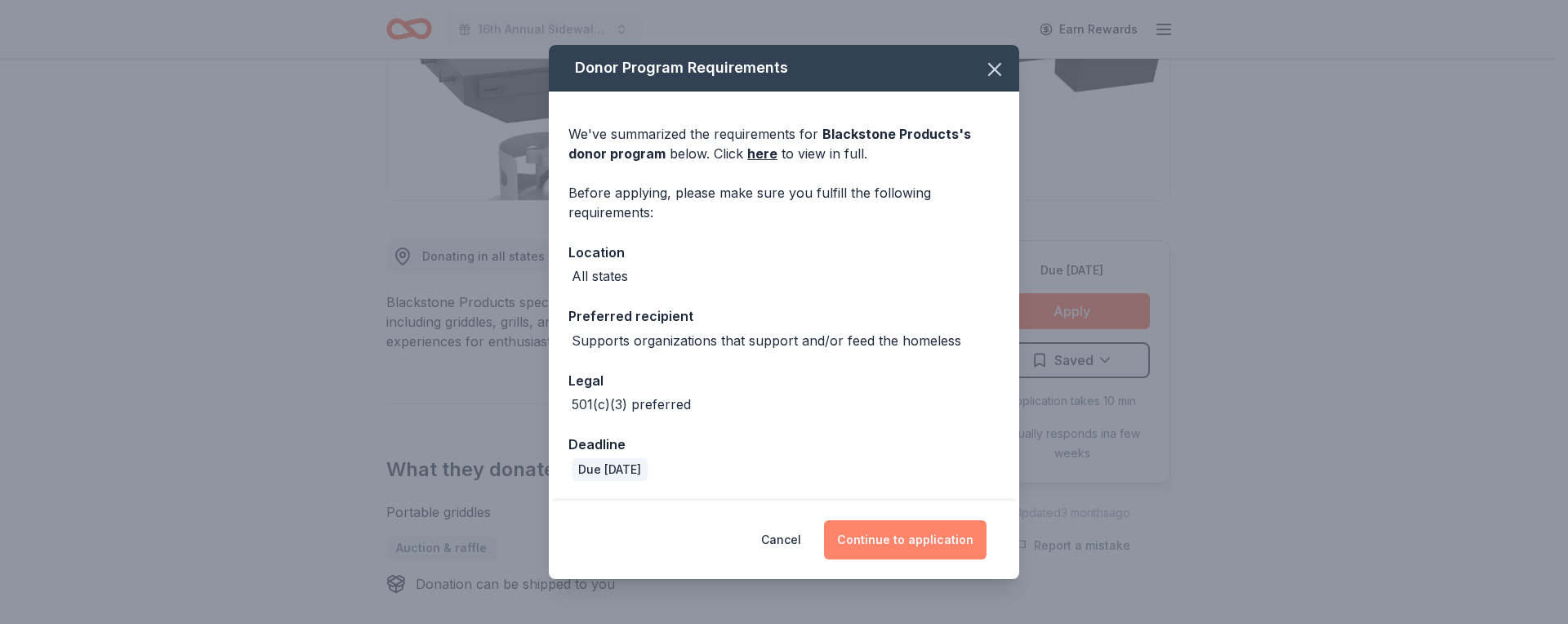
click at [946, 548] on button "Continue to application" at bounding box center [904, 540] width 163 height 40
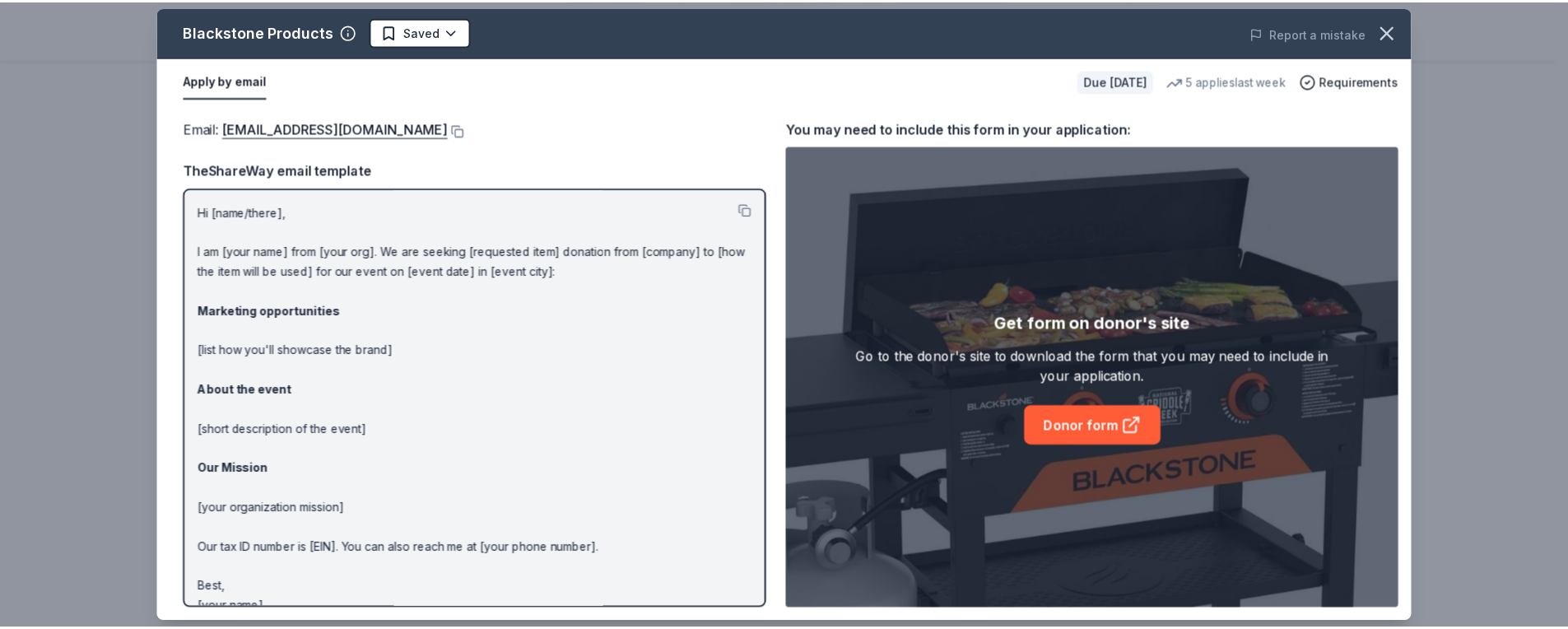
scroll to position [3, 0]
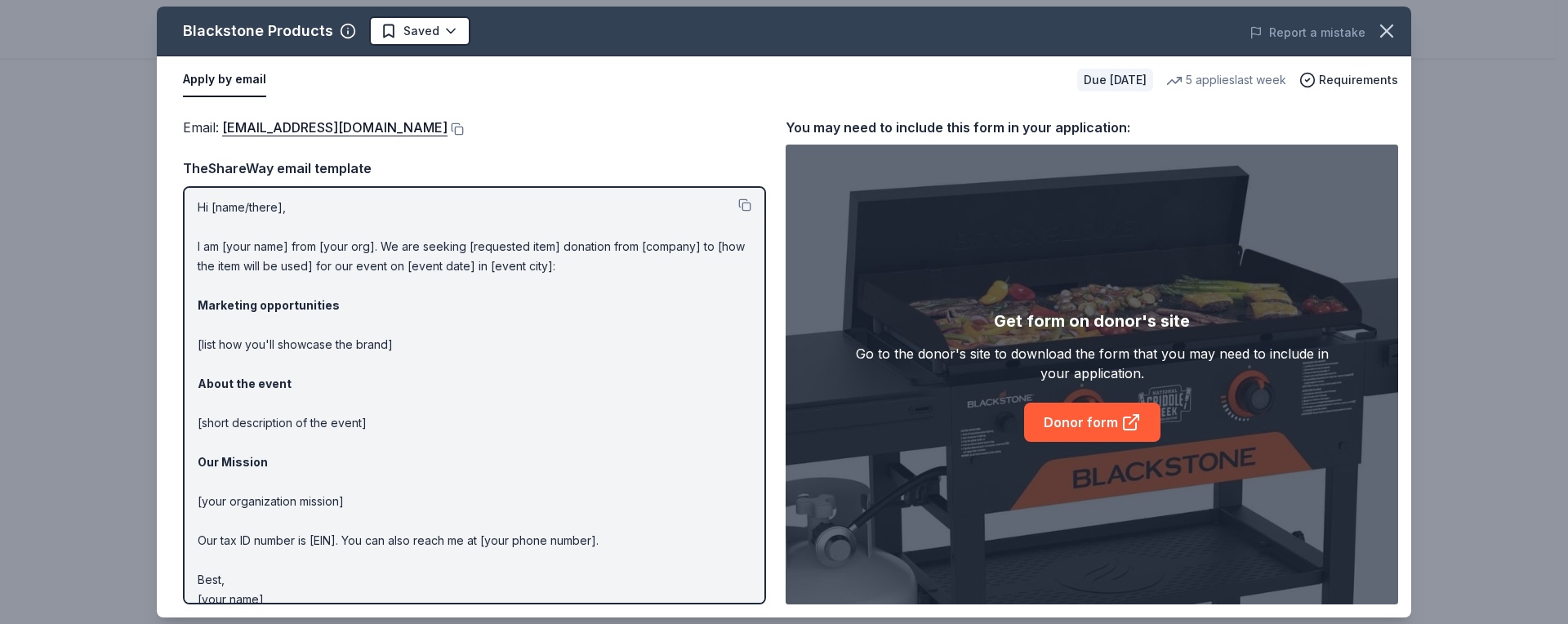
click at [1472, 200] on div "Blackstone Products Saved Report a mistake Apply by email Due in 21 days 5 appl…" at bounding box center [784, 312] width 1568 height 624
